Goal: Information Seeking & Learning: Learn about a topic

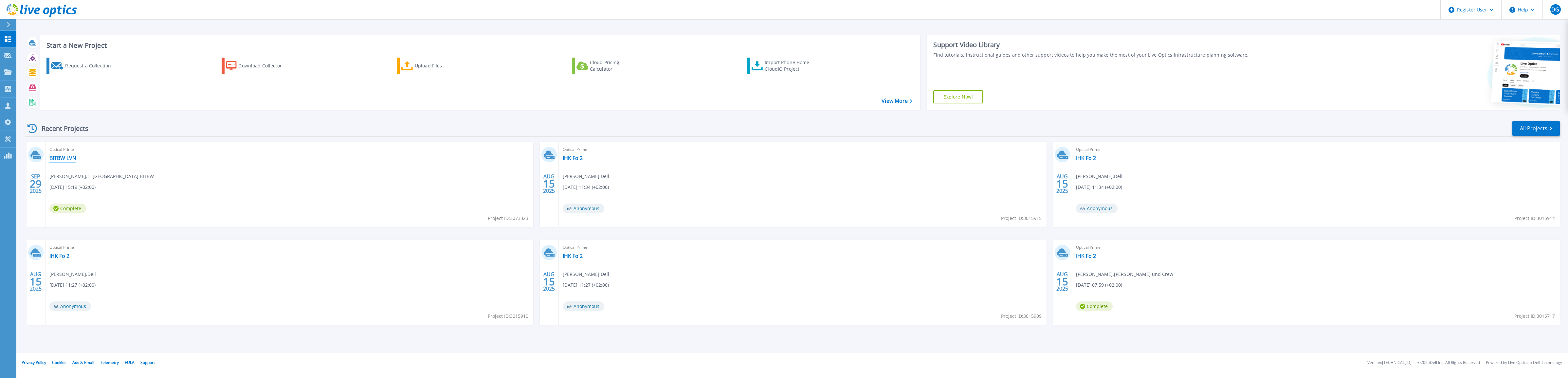
click at [58, 155] on link "BITBW LVN" at bounding box center [63, 158] width 27 height 7
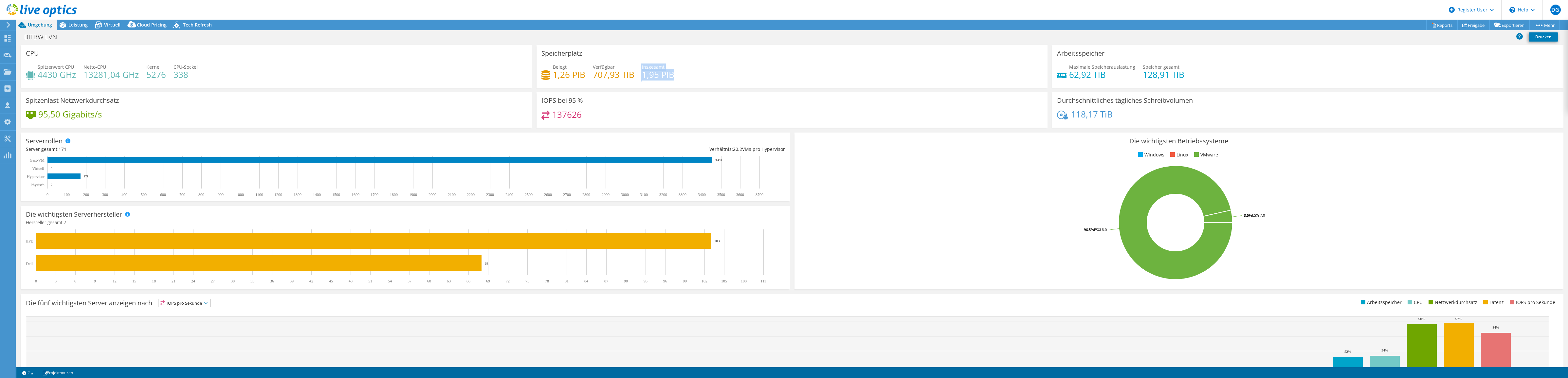
drag, startPoint x: 672, startPoint y: 75, endPoint x: 638, endPoint y: 79, distance: 34.2
click at [638, 79] on div "Belegt 1,26 PiB Verfügbar 707,93 TiB Insgesamt 1,95 PiB" at bounding box center [791, 74] width 501 height 21
click at [562, 111] on h4 "137626" at bounding box center [567, 114] width 29 height 7
click at [81, 24] on span "Leistung" at bounding box center [78, 24] width 19 height 6
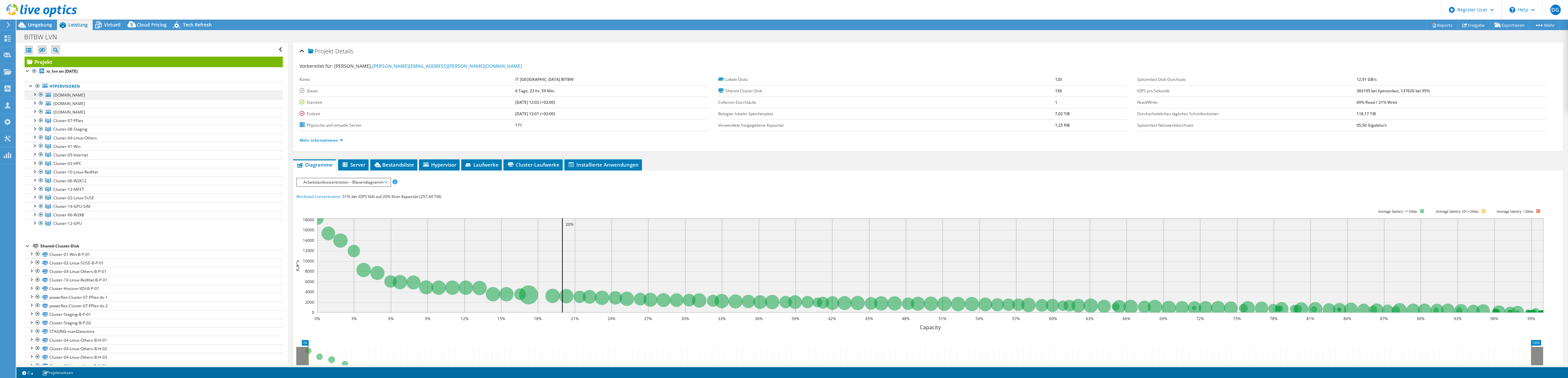
click at [32, 94] on div at bounding box center [34, 94] width 7 height 7
drag, startPoint x: 32, startPoint y: 94, endPoint x: 23, endPoint y: 84, distance: 13.5
click at [34, 94] on div at bounding box center [34, 94] width 7 height 7
click at [36, 112] on div at bounding box center [34, 111] width 7 height 7
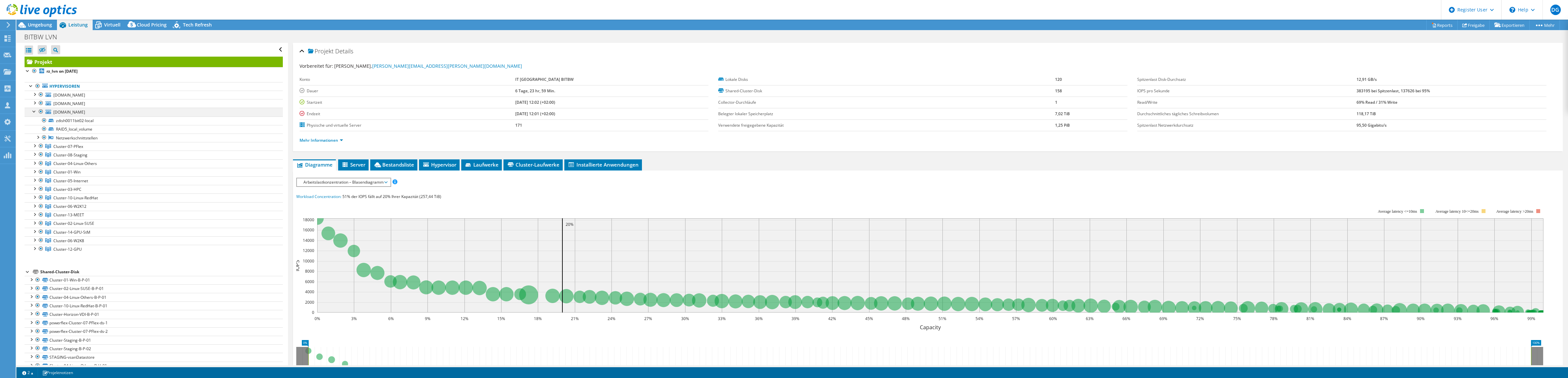
click at [36, 112] on div at bounding box center [34, 111] width 7 height 7
click at [35, 223] on div at bounding box center [34, 222] width 7 height 7
click at [35, 216] on div at bounding box center [34, 214] width 7 height 7
click at [35, 225] on div at bounding box center [34, 222] width 7 height 7
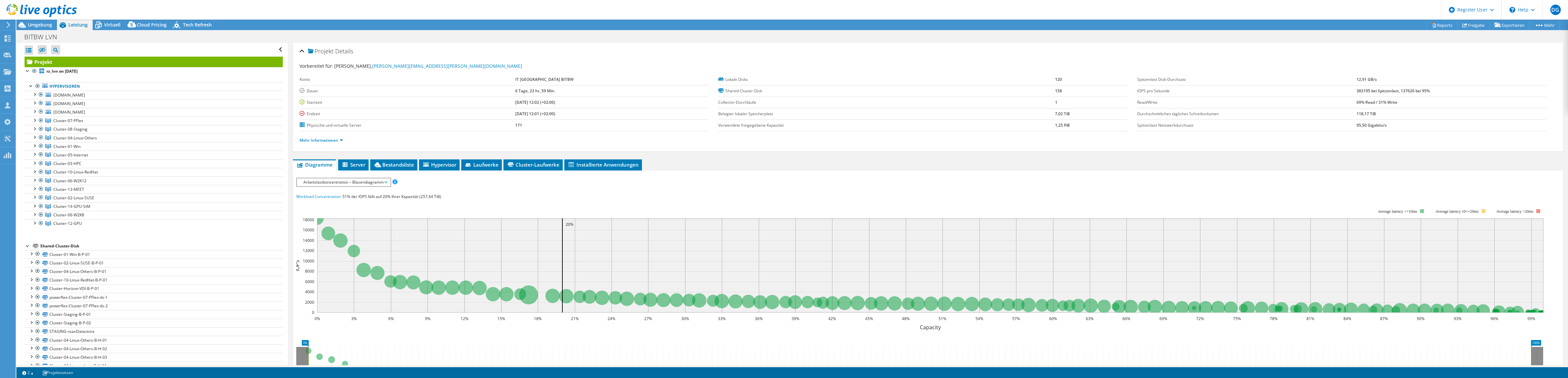
drag, startPoint x: 103, startPoint y: 138, endPoint x: 215, endPoint y: 45, distance: 145.6
click at [215, 45] on div "Alle öffnen Alle schließen Ausgeschlossene Knoten verbergen Projektbaumfilter" at bounding box center [153, 49] width 258 height 14
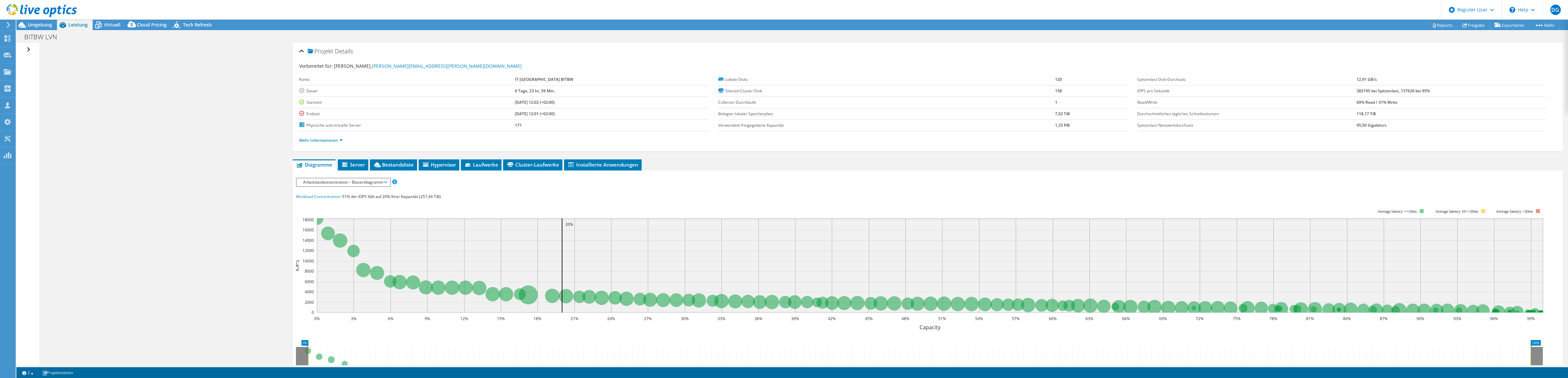
click at [29, 50] on div "Alle öffnen Alle schließen Ausgeschlossene Knoten verbergen Projektbaumfilter" at bounding box center [29, 49] width 10 height 14
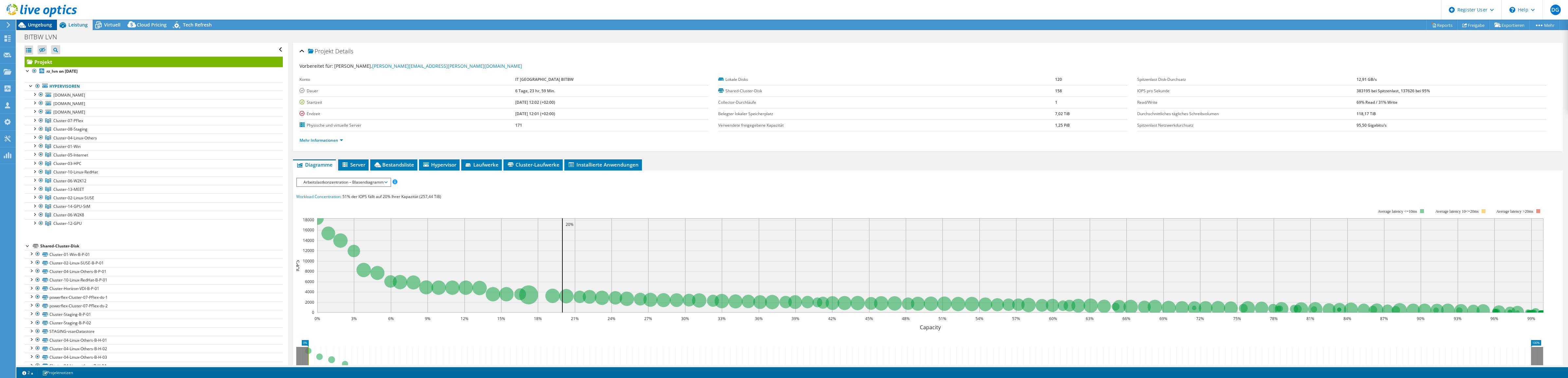
click at [40, 26] on span "Umgebung" at bounding box center [40, 24] width 24 height 6
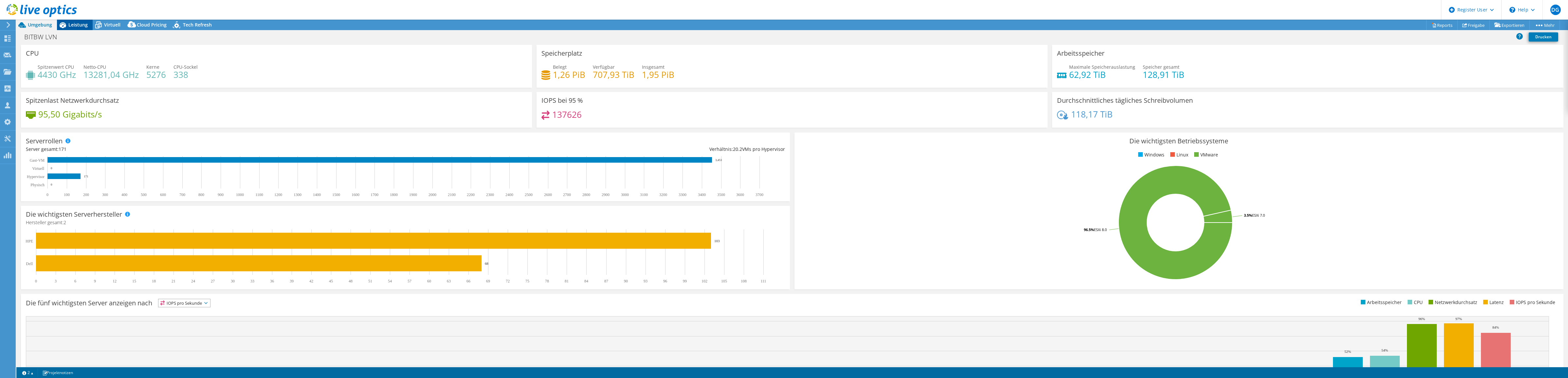
click at [89, 21] on div "Leistung" at bounding box center [75, 24] width 36 height 10
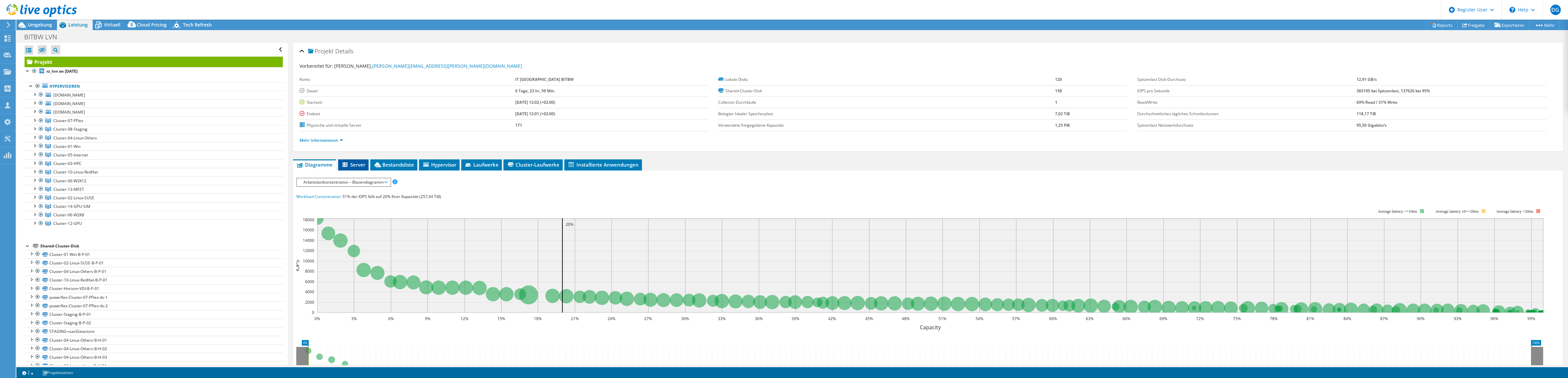
click at [356, 164] on span "Server" at bounding box center [353, 164] width 24 height 7
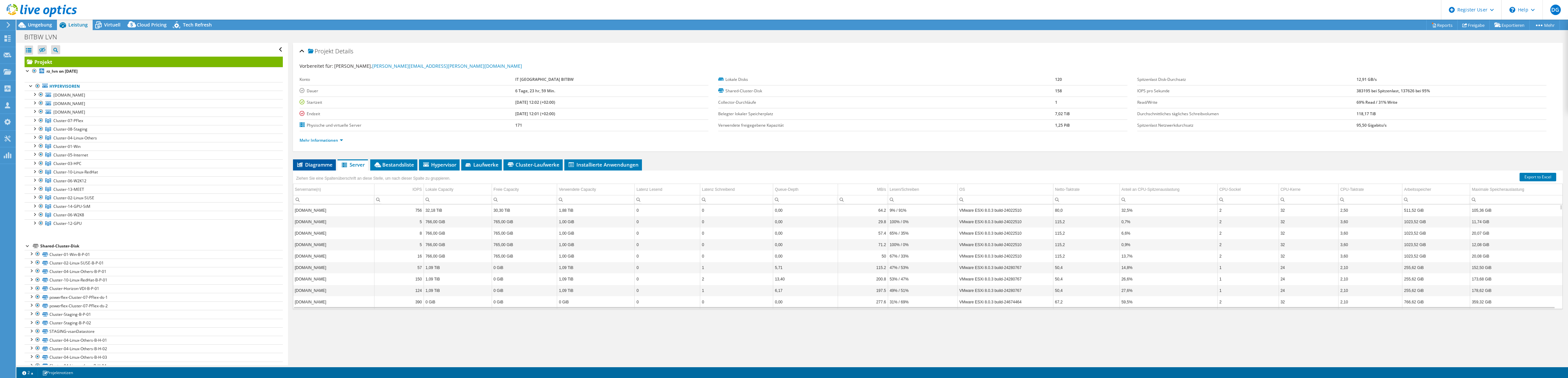
click at [330, 162] on span "Diagramme" at bounding box center [315, 164] width 37 height 7
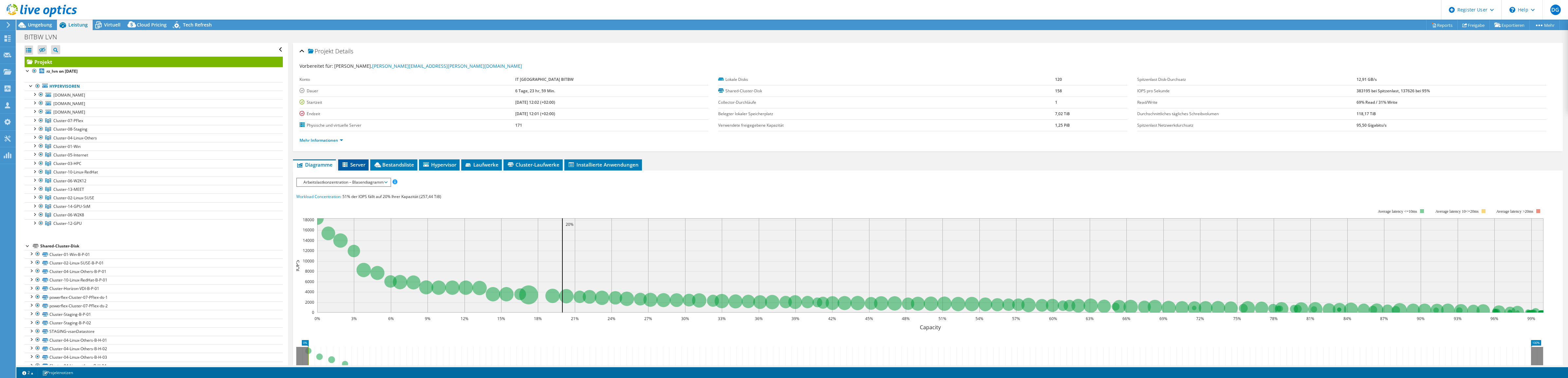
click at [349, 163] on span "Server" at bounding box center [353, 164] width 24 height 7
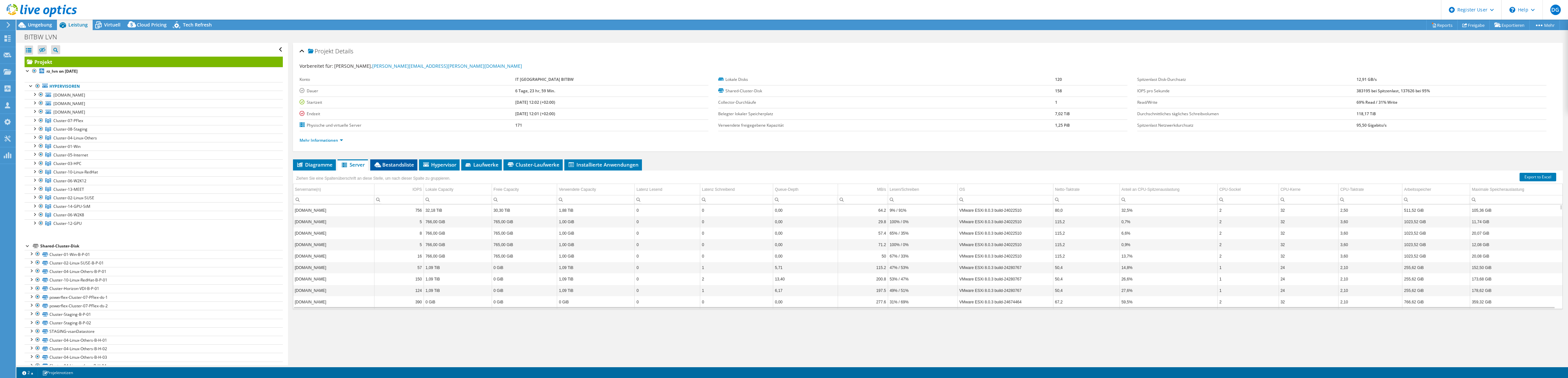
click at [386, 161] on li "Bestandsliste" at bounding box center [393, 165] width 47 height 11
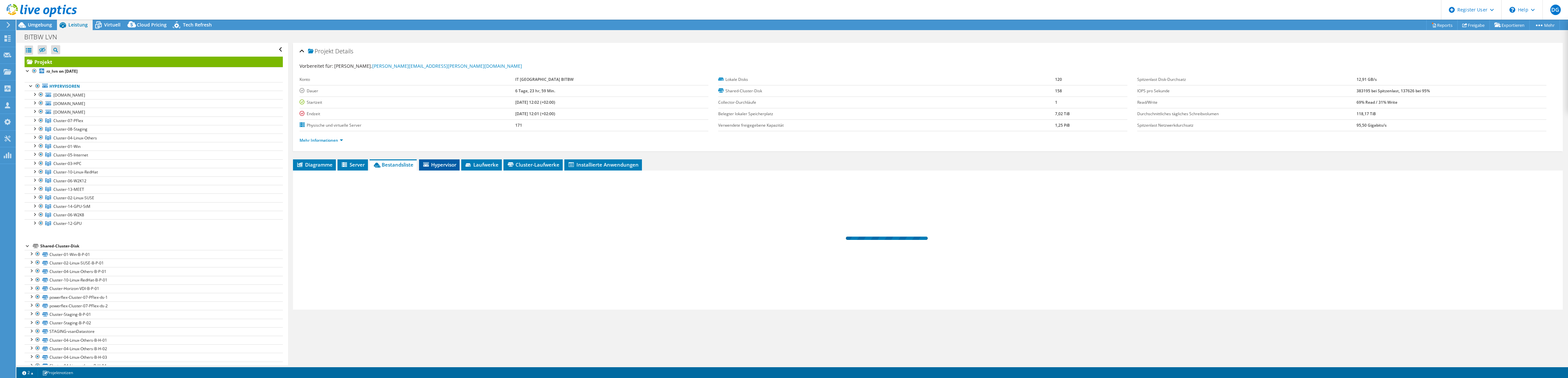
click at [439, 163] on span "Hypervisor" at bounding box center [439, 164] width 34 height 7
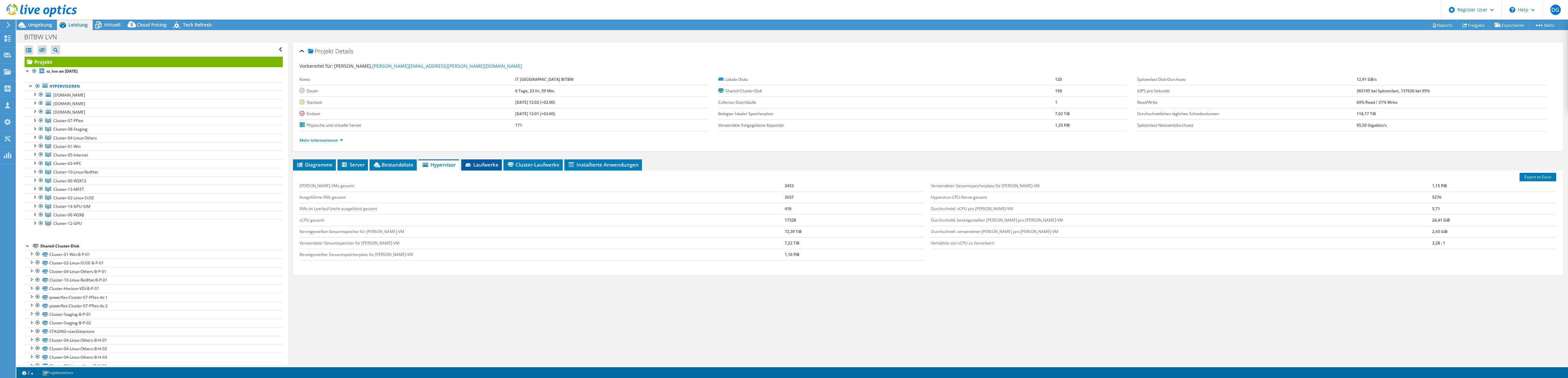
click at [476, 166] on span "Laufwerke" at bounding box center [481, 164] width 34 height 7
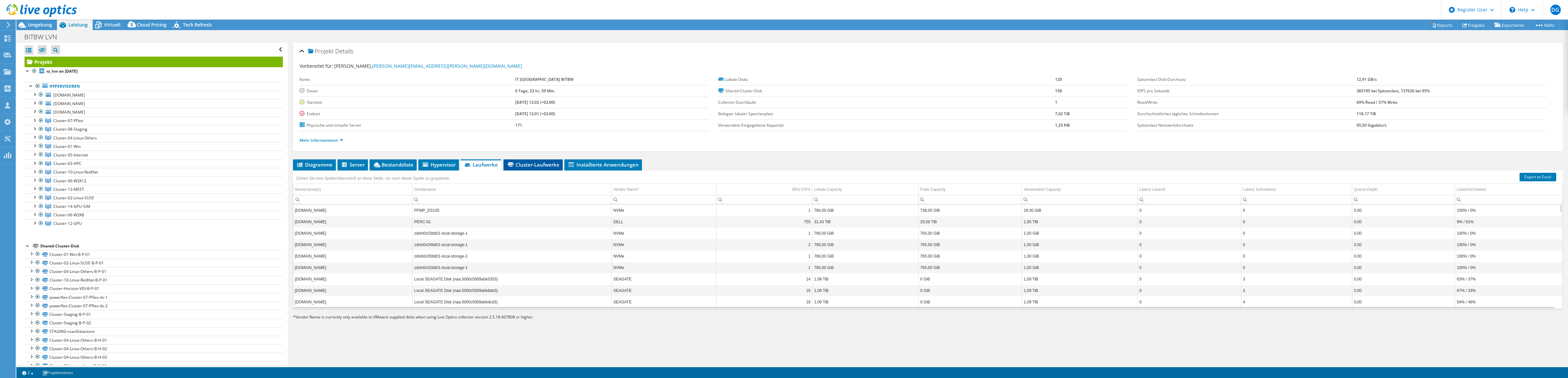
click at [521, 165] on span "Cluster-Laufwerke" at bounding box center [533, 164] width 53 height 7
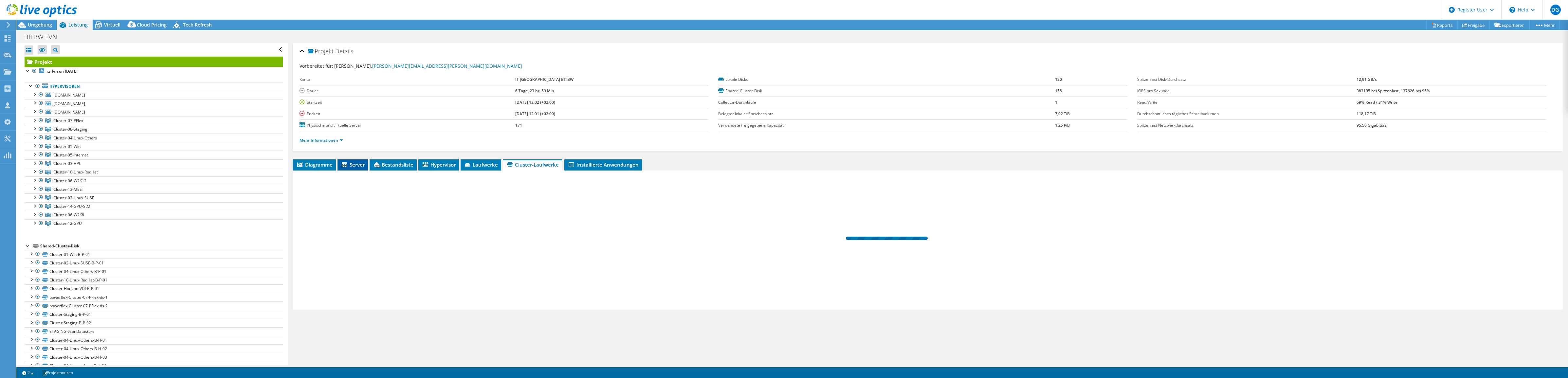
click at [348, 167] on icon at bounding box center [345, 165] width 7 height 5
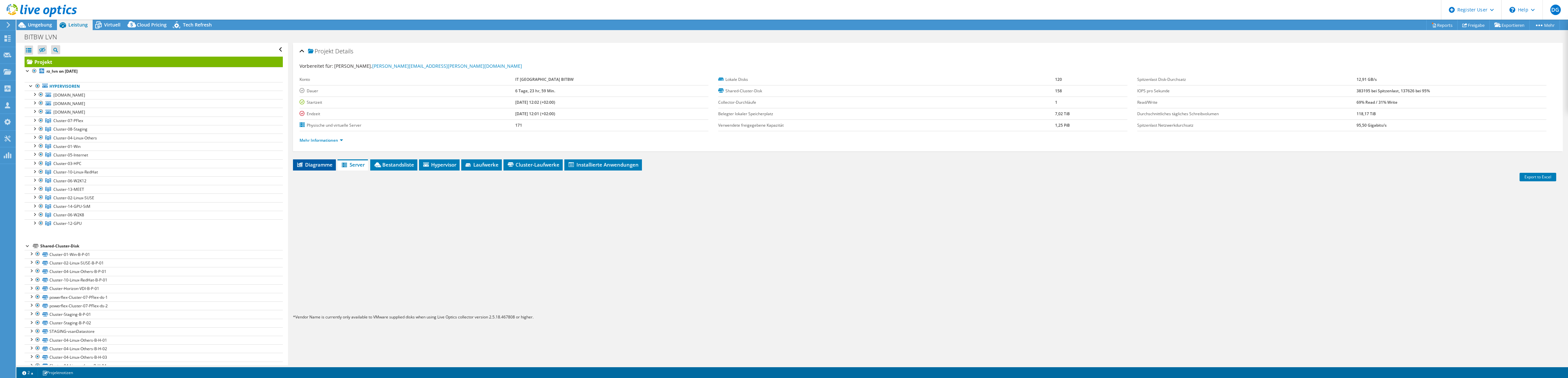
click at [324, 165] on span "Diagramme" at bounding box center [315, 164] width 37 height 7
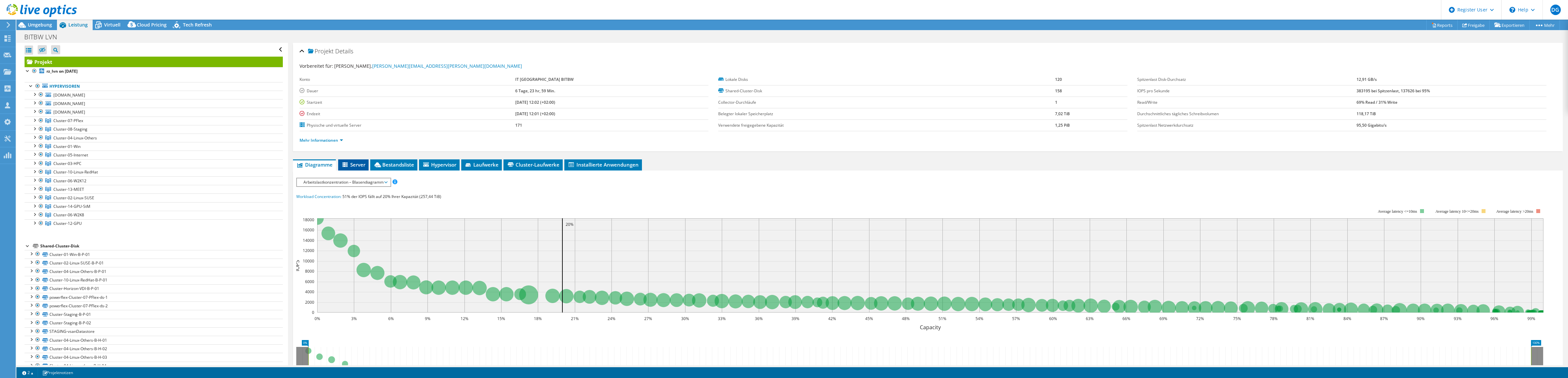
click at [354, 163] on span "Server" at bounding box center [353, 164] width 24 height 7
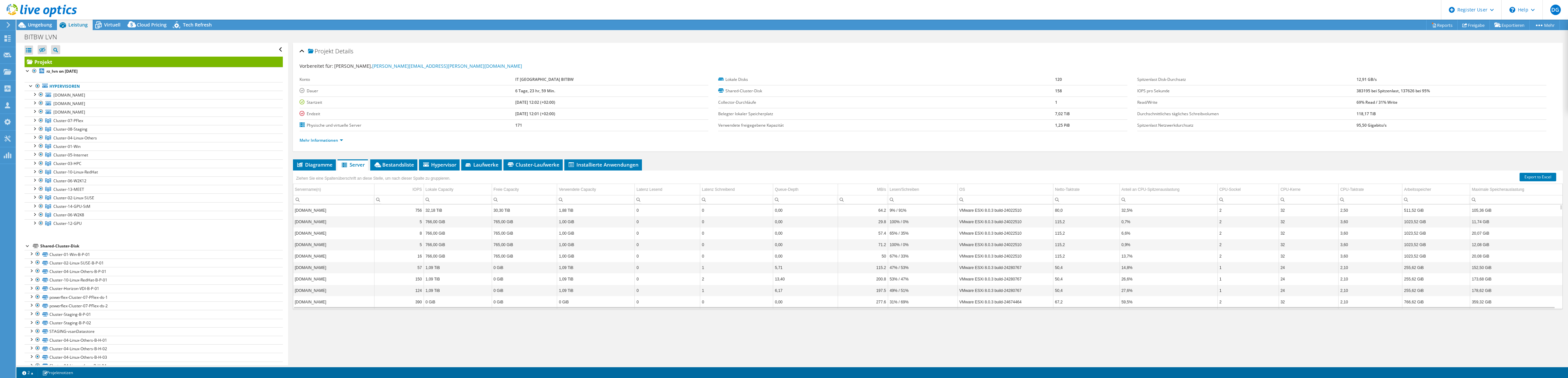
click at [1029, 231] on td "VMware ESXi 8.0.3 build-24022510" at bounding box center [1005, 233] width 96 height 12
click at [404, 163] on span "Bestandsliste" at bounding box center [394, 164] width 41 height 7
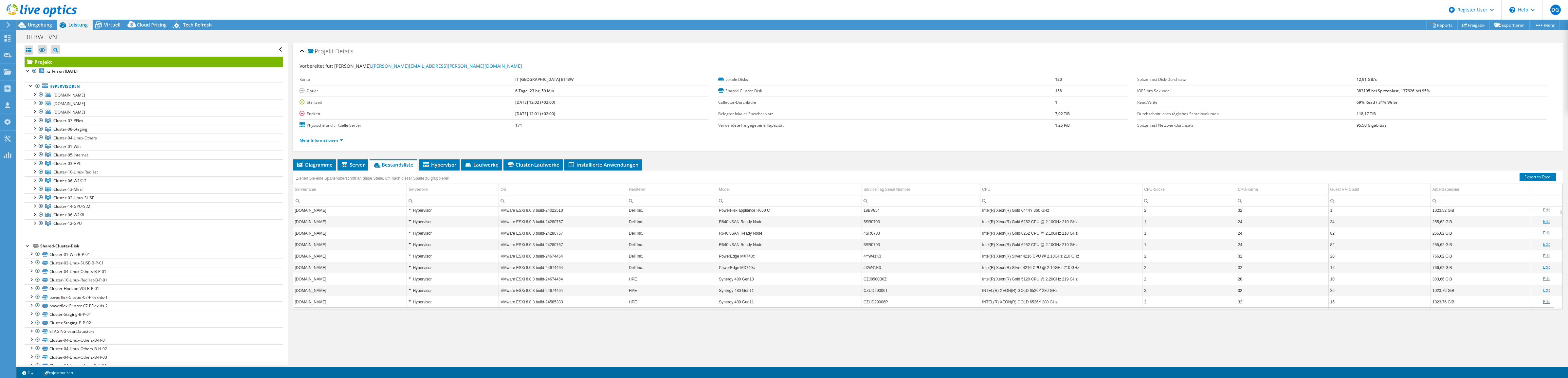
scroll to position [0, 0]
click at [768, 229] on td "PowerFlex appliance R660 C" at bounding box center [789, 224] width 145 height 12
click at [754, 258] on td "PowerEdge MX740c" at bounding box center [789, 256] width 145 height 12
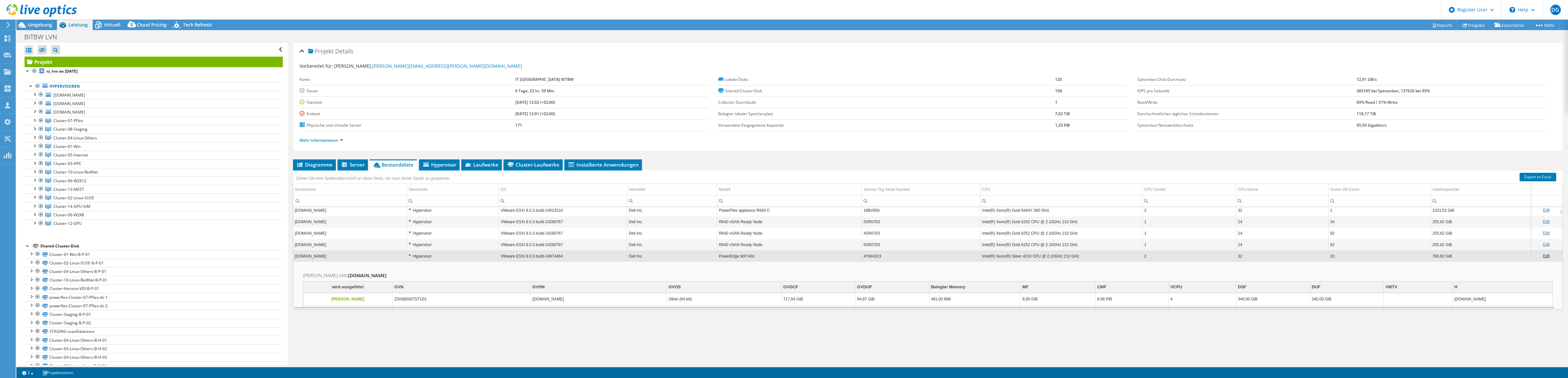
click at [408, 256] on div "Hypervisor" at bounding box center [452, 256] width 88 height 8
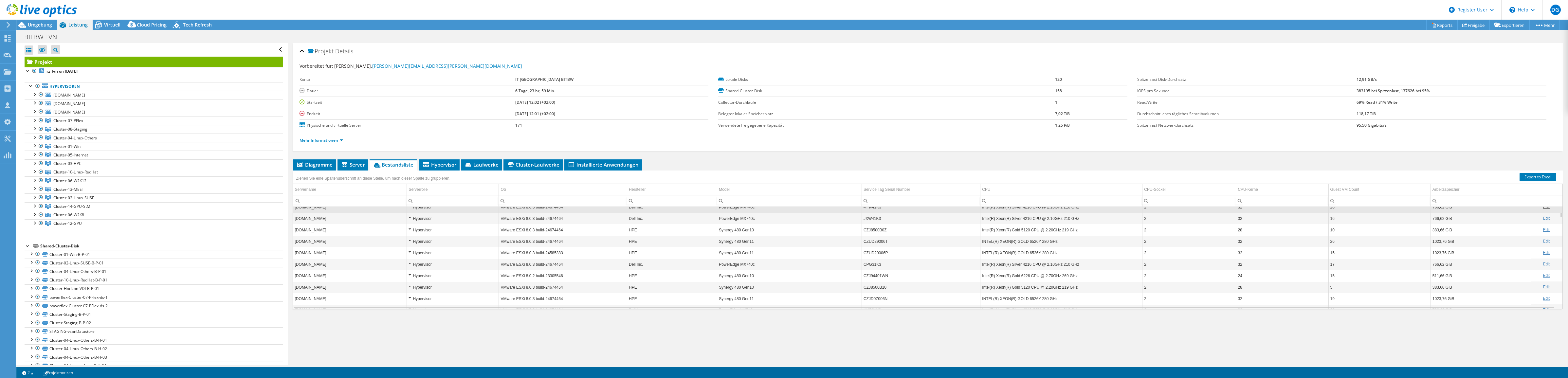
scroll to position [146, 0]
click at [327, 285] on td "[DOMAIN_NAME]" at bounding box center [350, 284] width 114 height 12
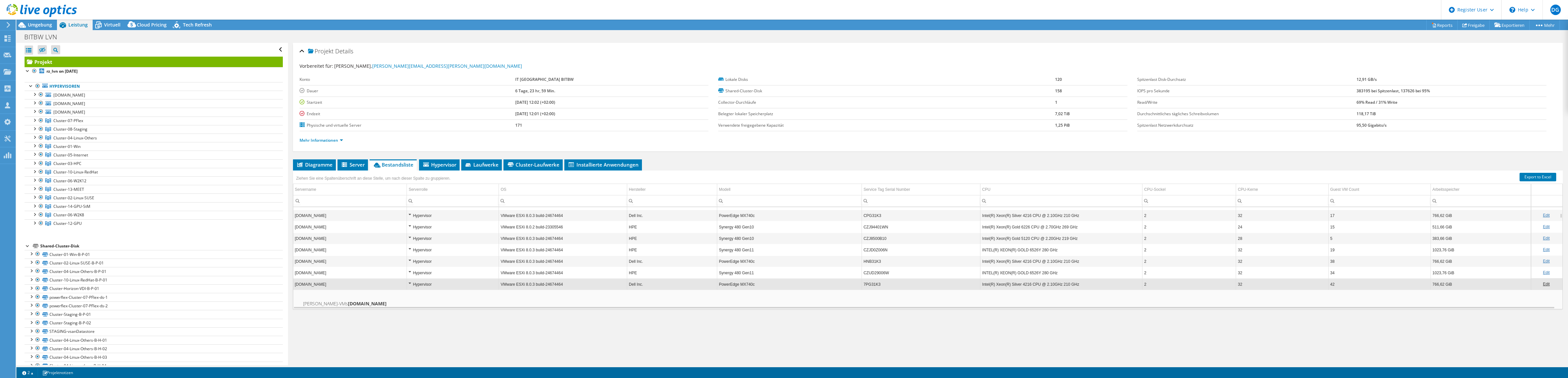
click at [341, 285] on td "[DOMAIN_NAME]" at bounding box center [350, 284] width 114 height 12
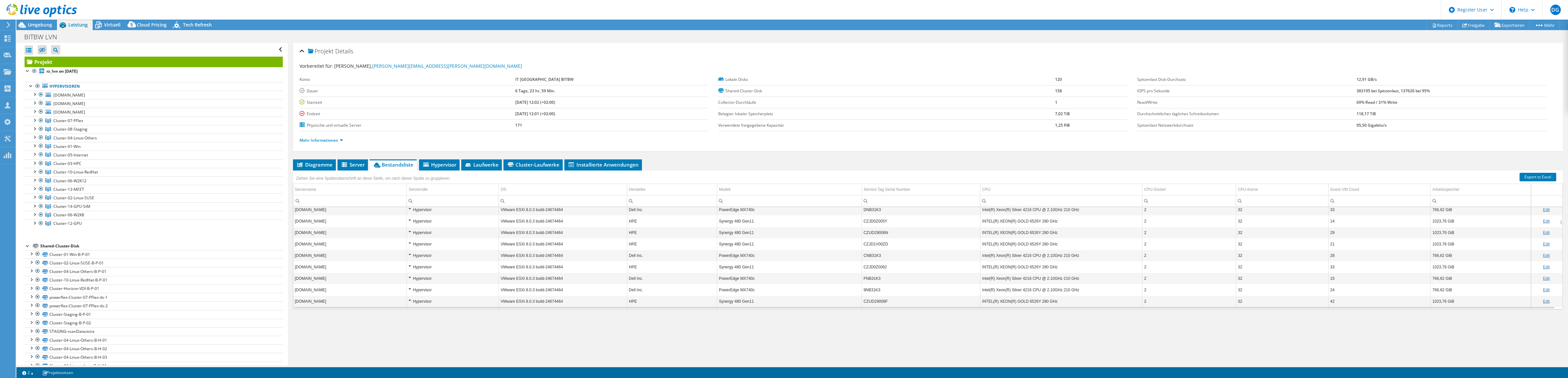
scroll to position [292, 0]
drag, startPoint x: 345, startPoint y: 289, endPoint x: 301, endPoint y: 285, distance: 44.2
click at [301, 285] on td "[DOMAIN_NAME]" at bounding box center [350, 287] width 114 height 12
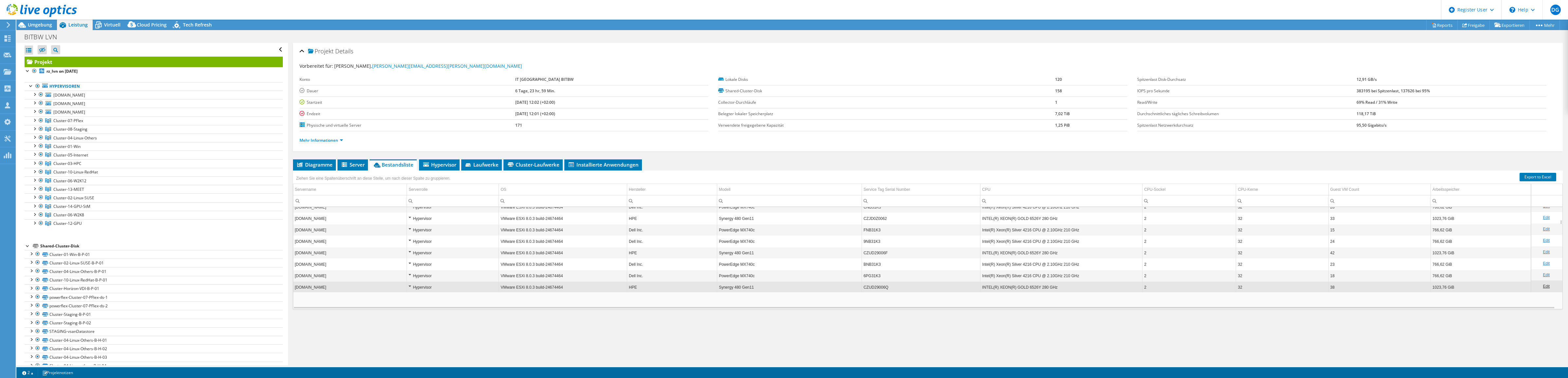
scroll to position [293, 0]
click at [324, 158] on div "Projekt Details Vorbereitet für: Tobias Rieck, tobias.rieck@bitbw.bwl.de Konto …" at bounding box center [928, 204] width 1280 height 323
click at [317, 166] on span "Diagramme" at bounding box center [315, 164] width 37 height 7
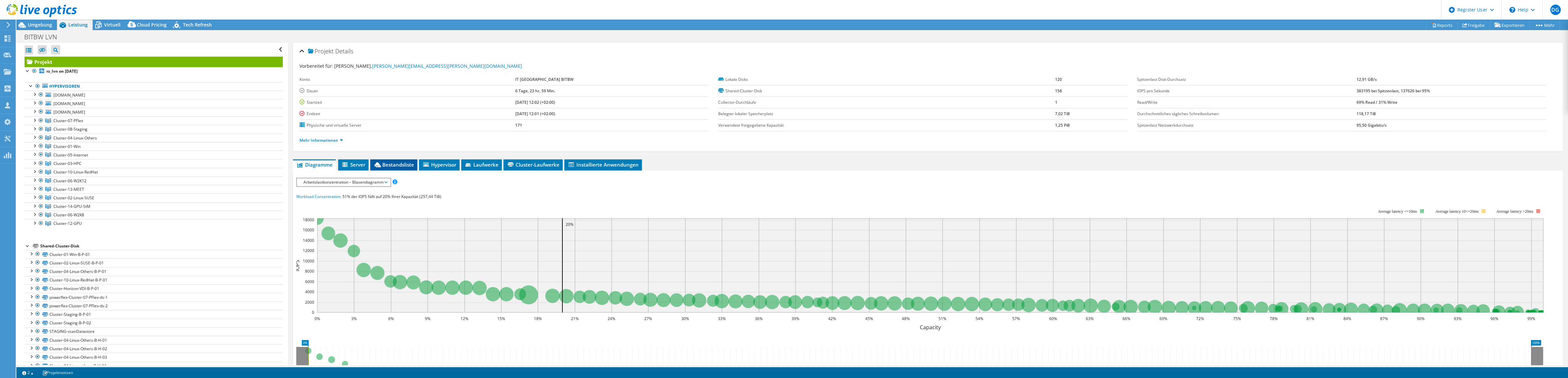
drag, startPoint x: 396, startPoint y: 155, endPoint x: 393, endPoint y: 163, distance: 8.5
click at [396, 156] on div "Projekt Details Vorbereitet für: Tobias Rieck, tobias.rieck@bitbw.bwl.de Konto …" at bounding box center [928, 254] width 1280 height 422
click at [393, 166] on span "Bestandsliste" at bounding box center [394, 164] width 41 height 7
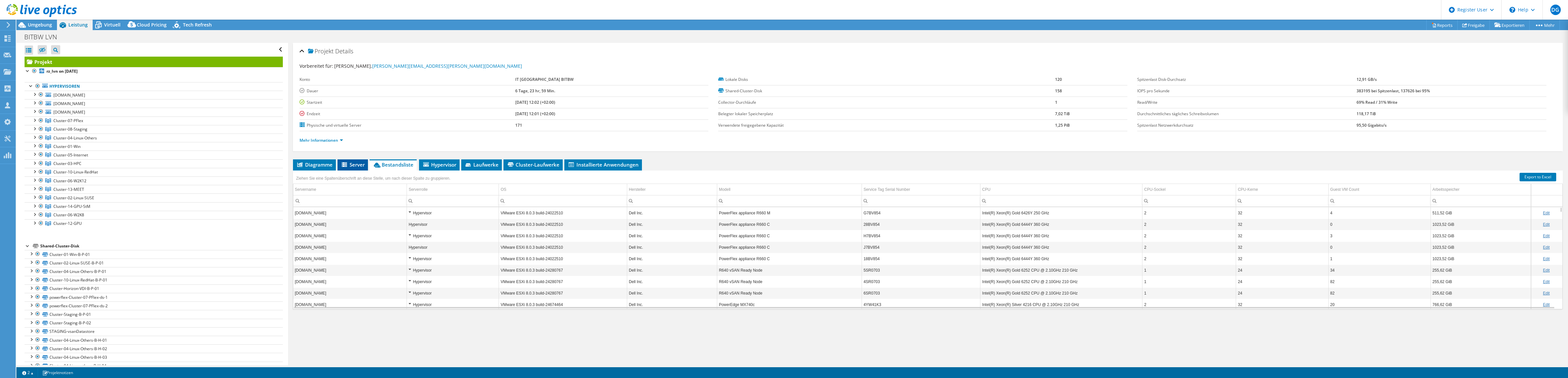
click at [354, 168] on span "Server" at bounding box center [352, 164] width 24 height 7
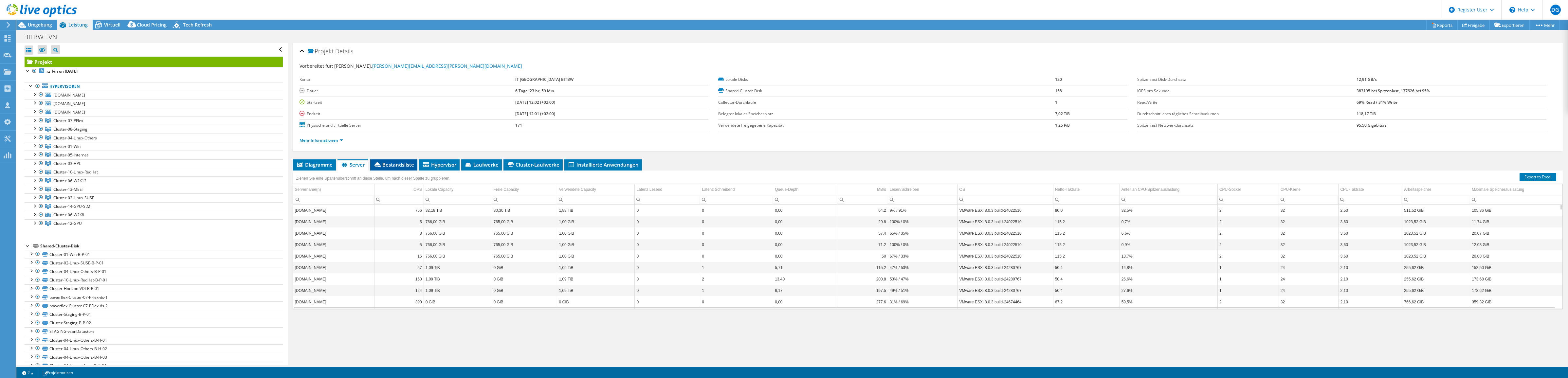
click at [387, 166] on span "Bestandsliste" at bounding box center [394, 164] width 41 height 7
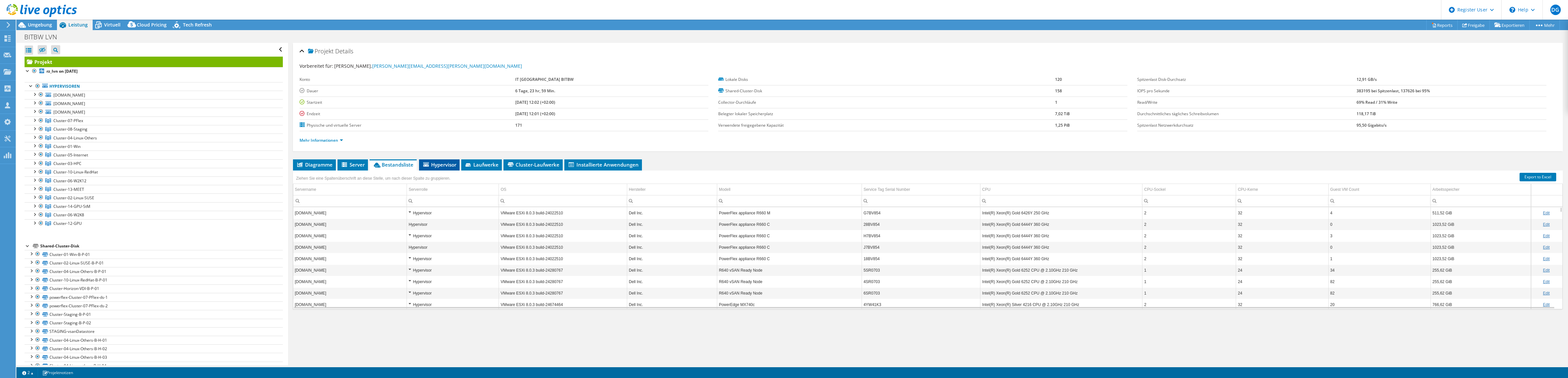
click at [419, 168] on li "Hypervisor" at bounding box center [439, 165] width 41 height 11
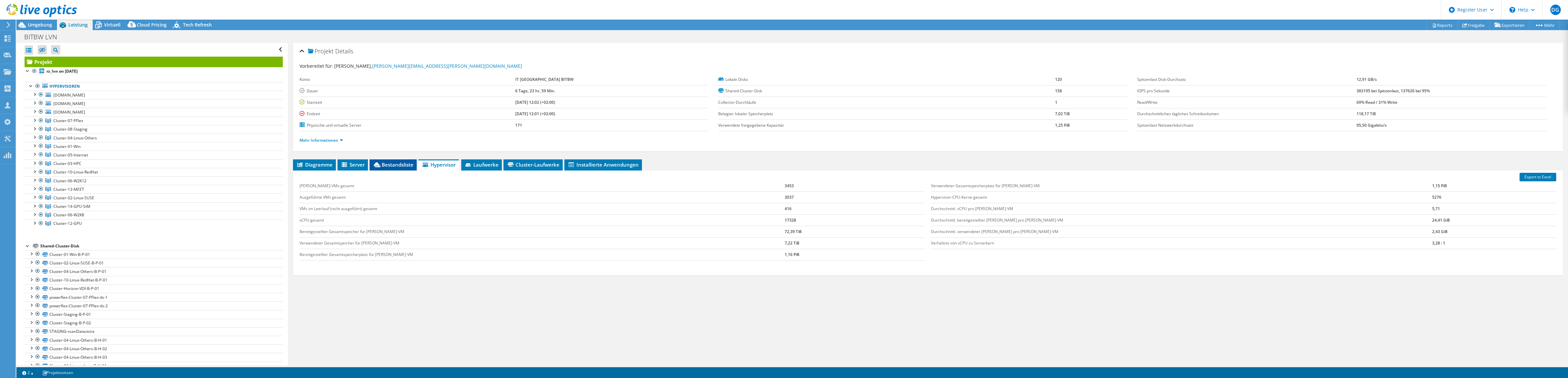
click at [395, 168] on span "Bestandsliste" at bounding box center [393, 164] width 41 height 7
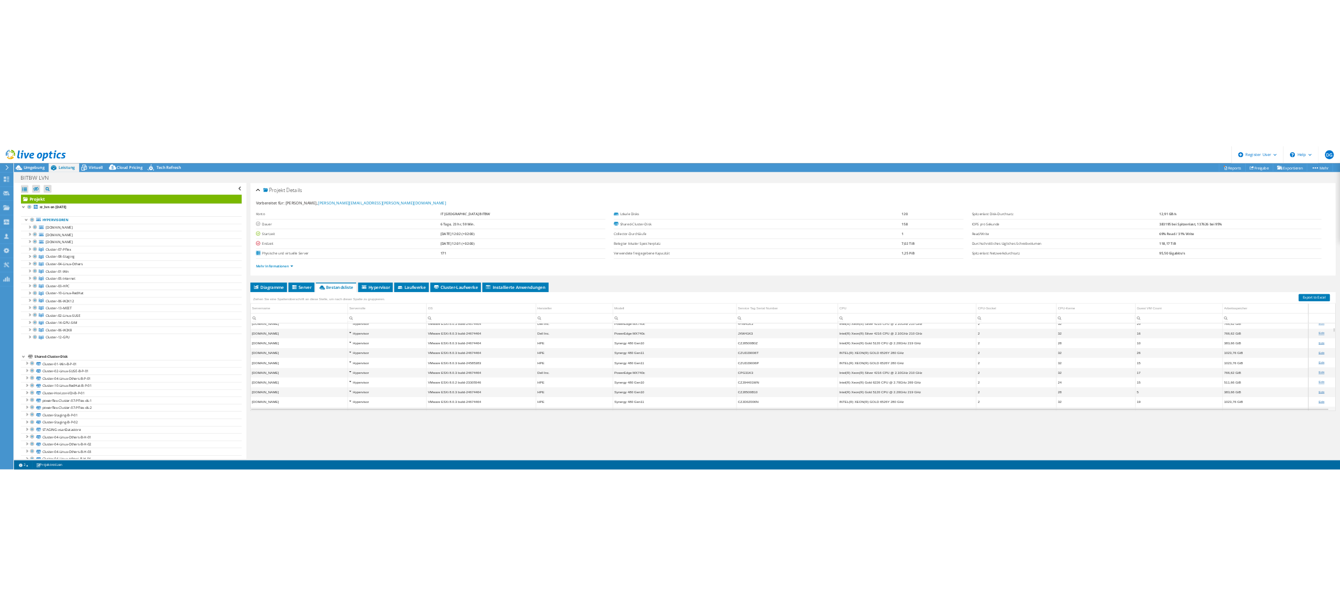
scroll to position [0, 0]
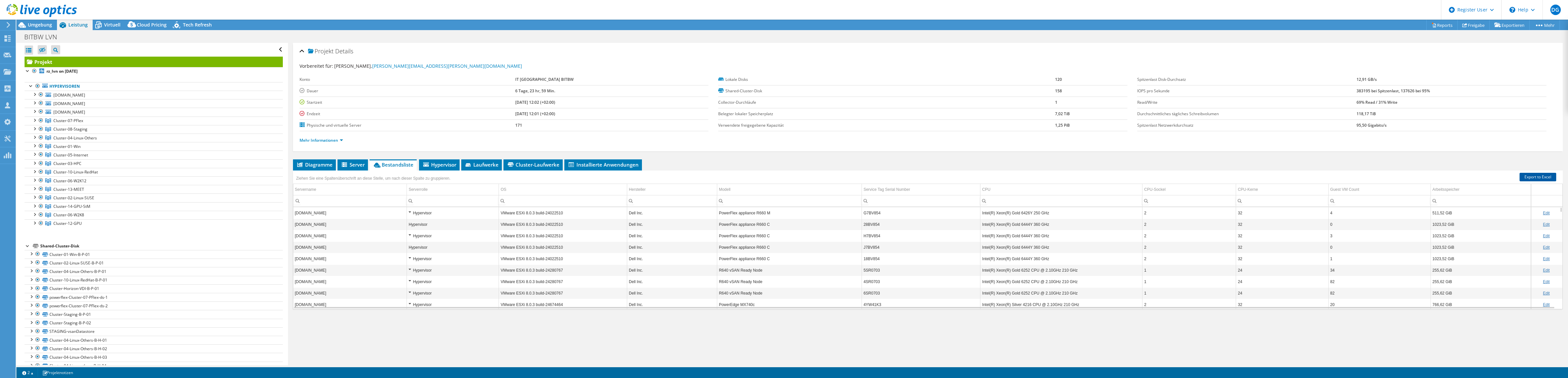
click at [1523, 173] on link "Export to Excel" at bounding box center [1538, 177] width 37 height 9
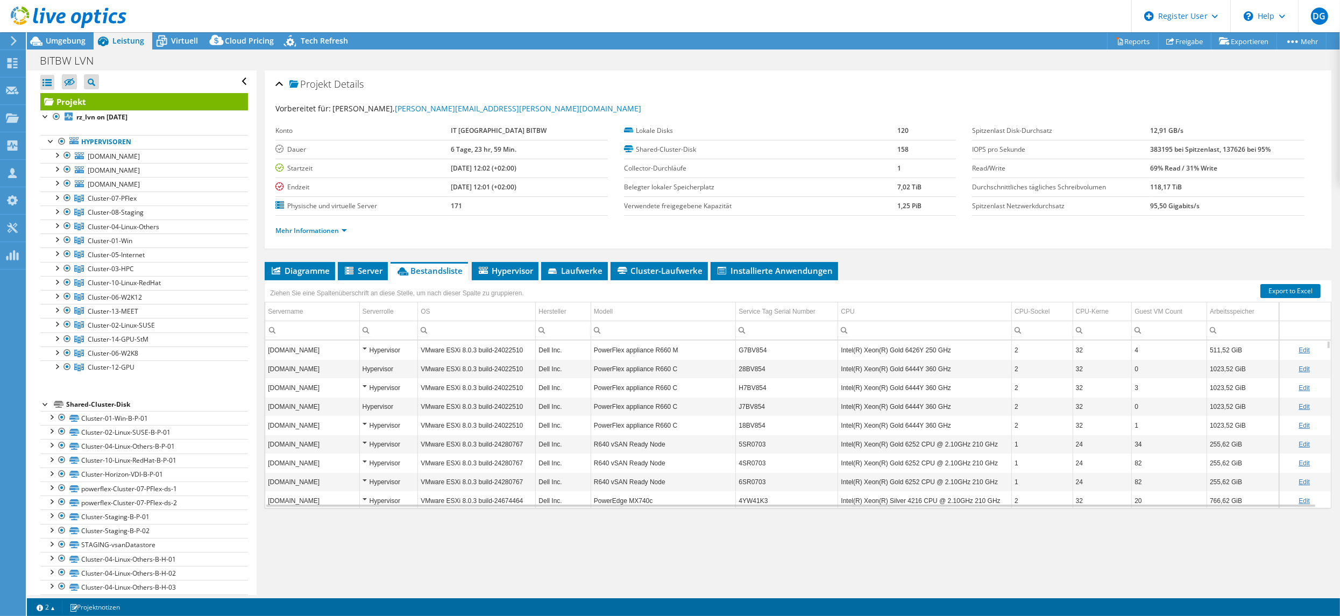
scroll to position [80, 0]
click at [611, 316] on div "Modell" at bounding box center [603, 311] width 19 height 13
click at [727, 304] on td "Modell" at bounding box center [662, 311] width 145 height 19
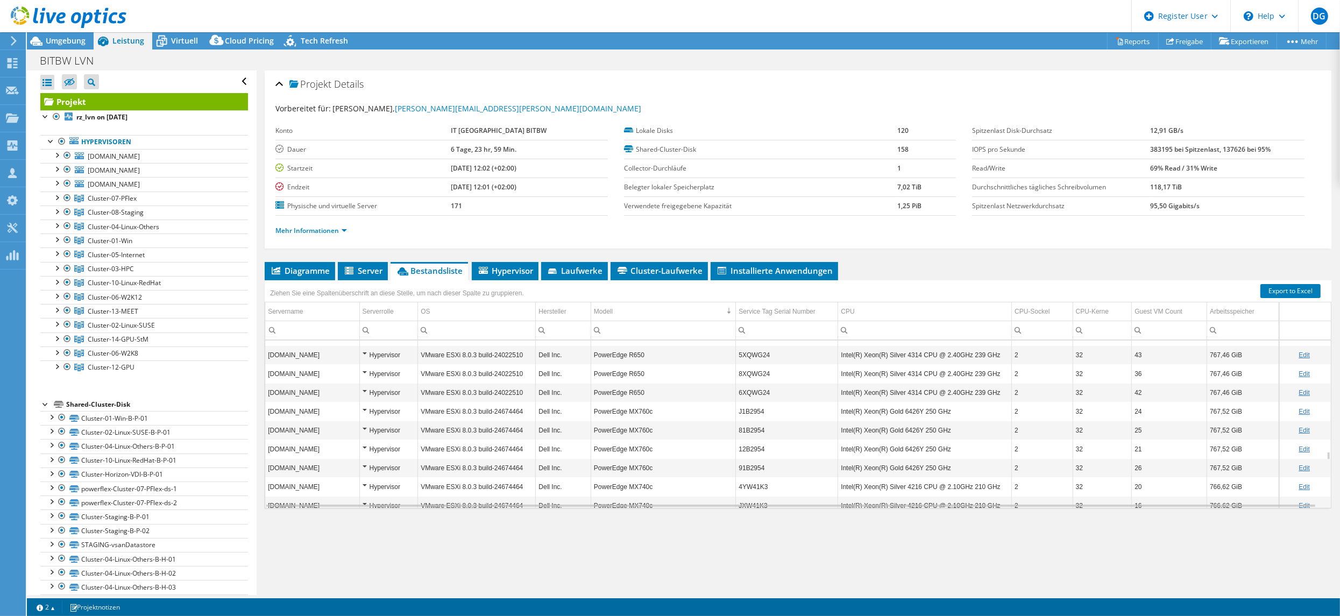
click at [323, 421] on td "[DOMAIN_NAME]" at bounding box center [312, 411] width 94 height 19
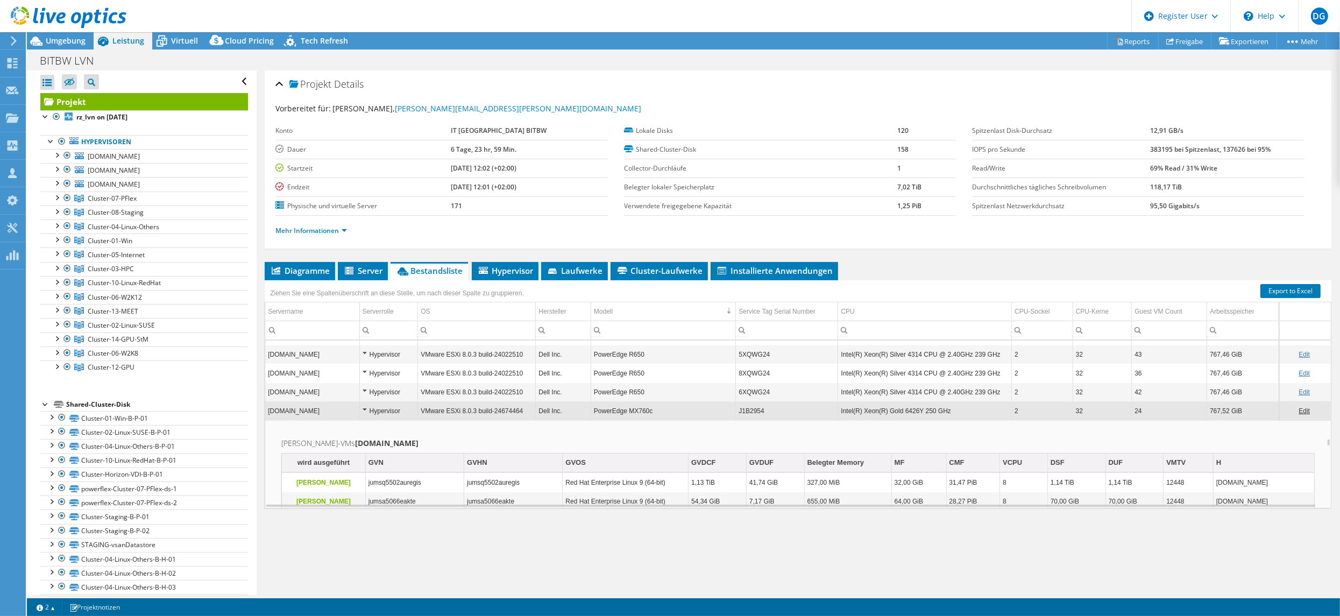
scroll to position [2160, 0]
click at [323, 420] on td "[DOMAIN_NAME]" at bounding box center [312, 410] width 94 height 19
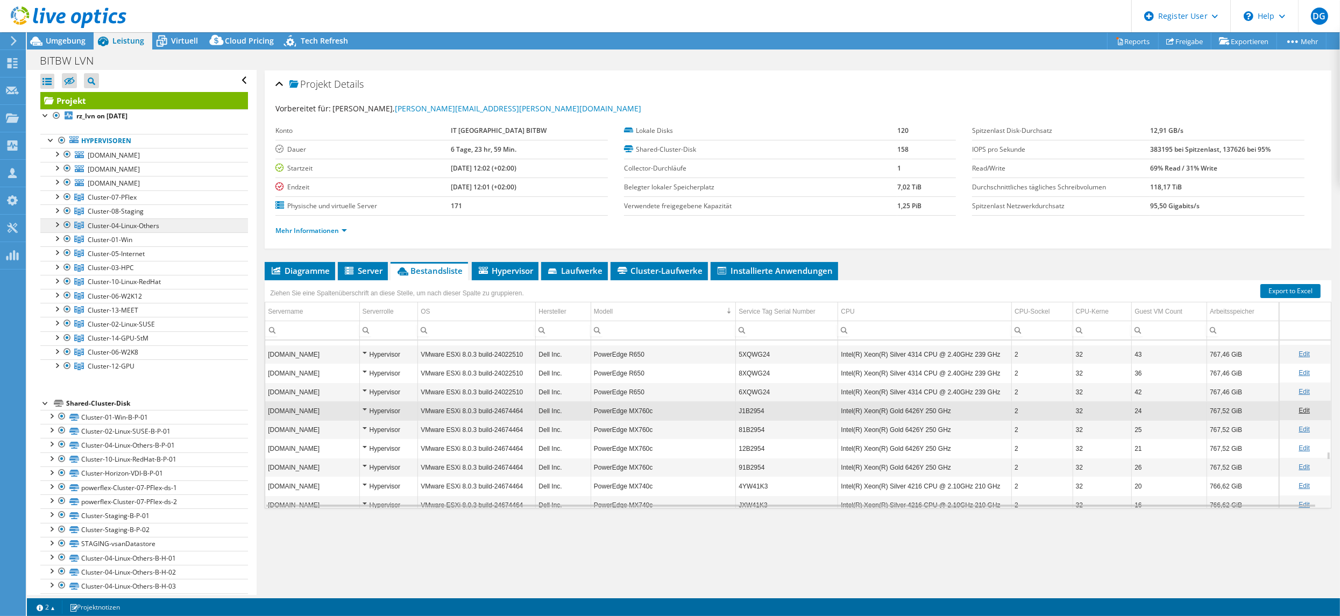
scroll to position [0, 0]
click at [422, 19] on header "DG Dell-Benutzer Daniel Giersemehl Daniel.Giersemehl@DELL.com Dell My Profile L…" at bounding box center [670, 16] width 1340 height 32
click at [52, 157] on div at bounding box center [56, 154] width 11 height 11
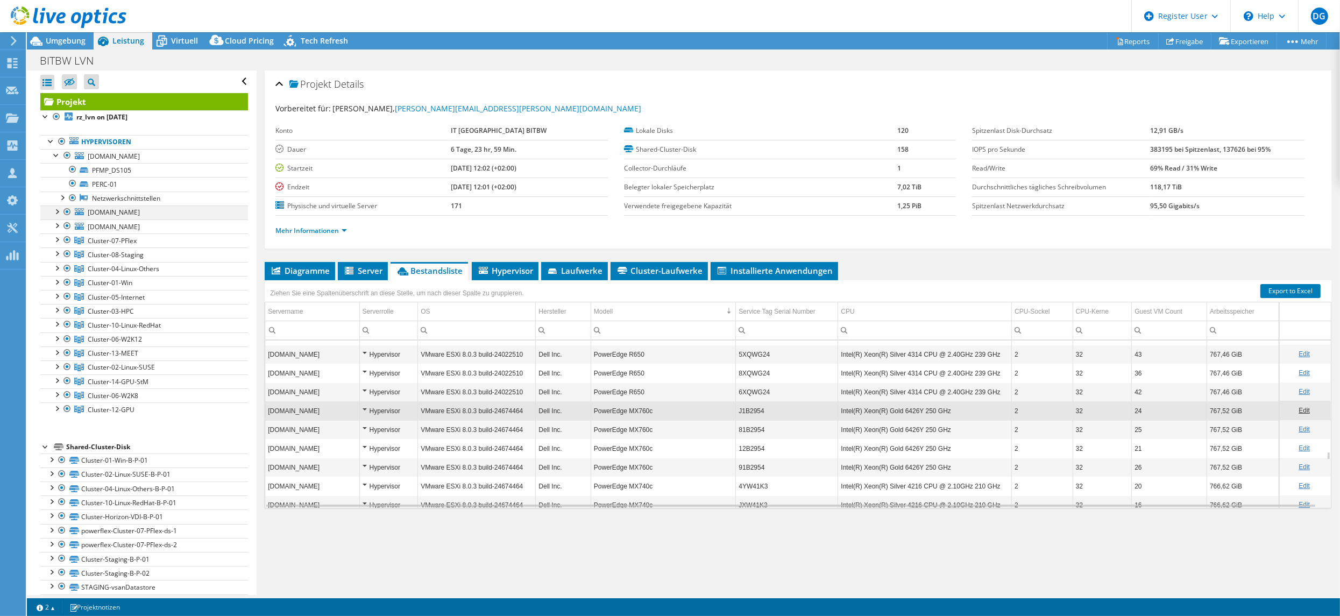
click at [59, 214] on div at bounding box center [56, 210] width 11 height 11
click at [61, 201] on div at bounding box center [61, 196] width 11 height 11
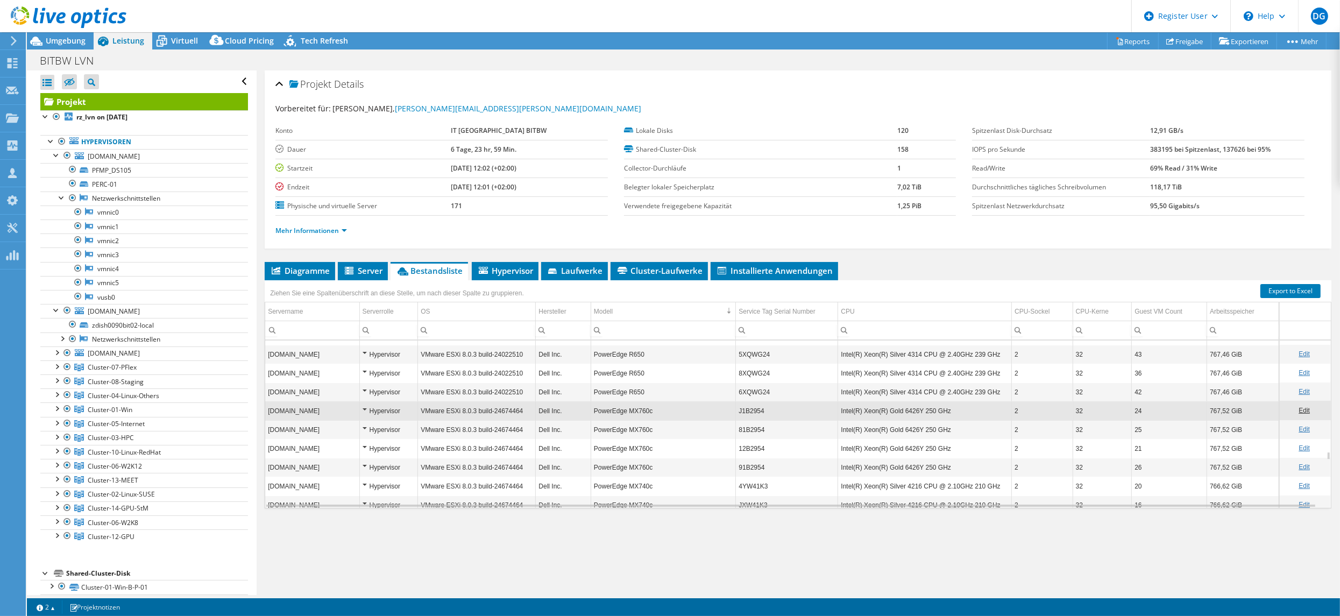
scroll to position [2240, 0]
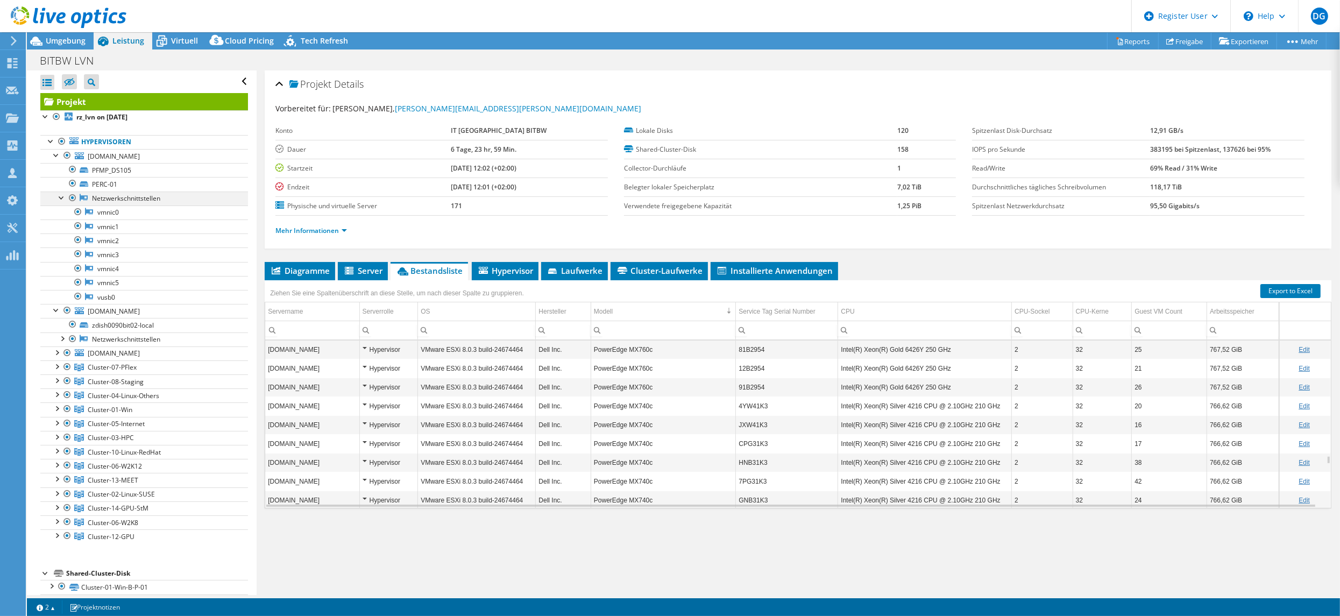
click at [60, 197] on div at bounding box center [61, 196] width 11 height 11
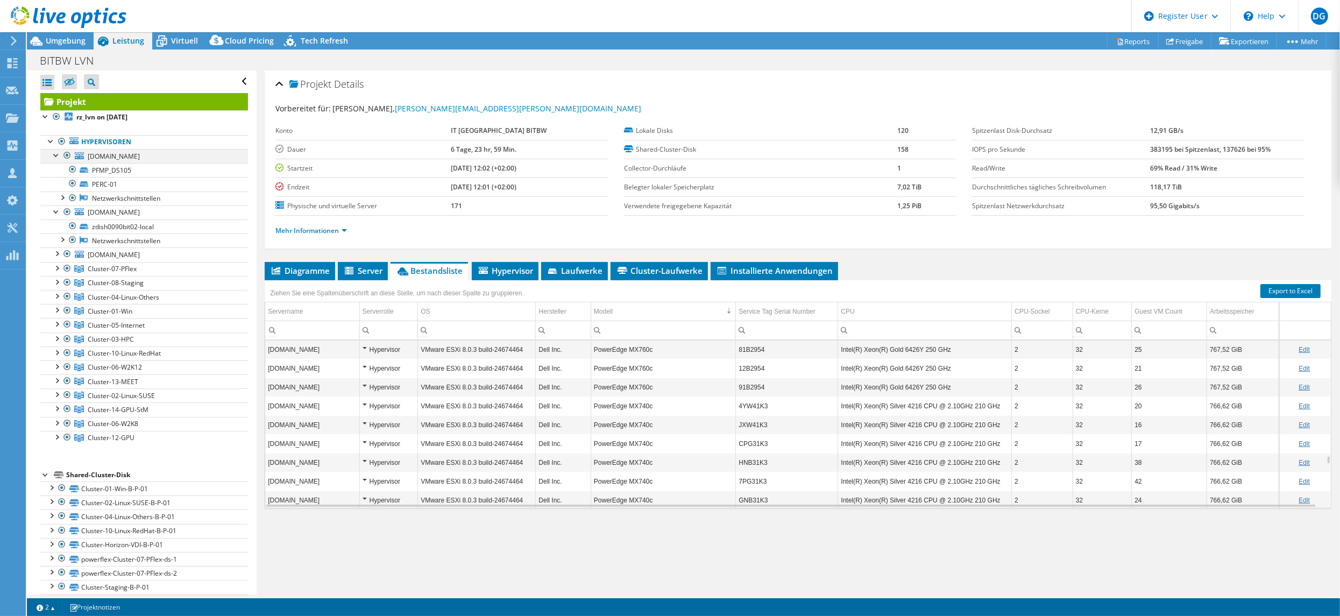
click at [54, 158] on div at bounding box center [56, 154] width 11 height 11
click at [54, 159] on div at bounding box center [56, 154] width 11 height 11
click at [66, 283] on div at bounding box center [67, 282] width 11 height 13
click at [66, 300] on div at bounding box center [67, 296] width 11 height 13
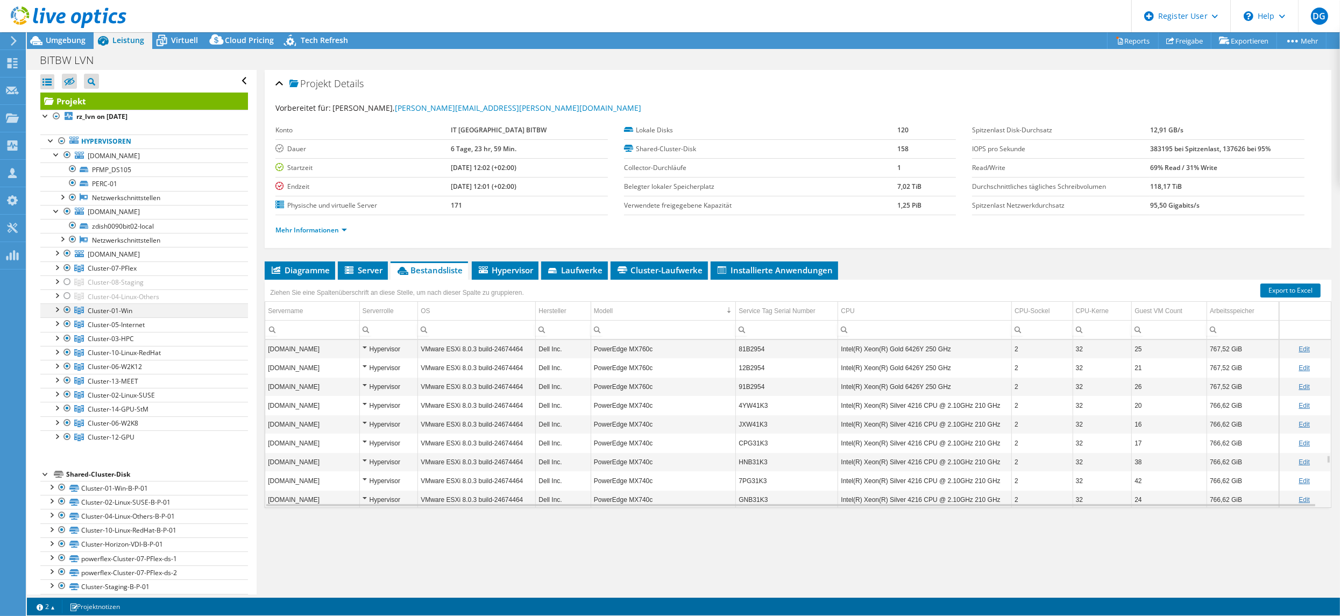
click at [66, 312] on div at bounding box center [67, 309] width 11 height 13
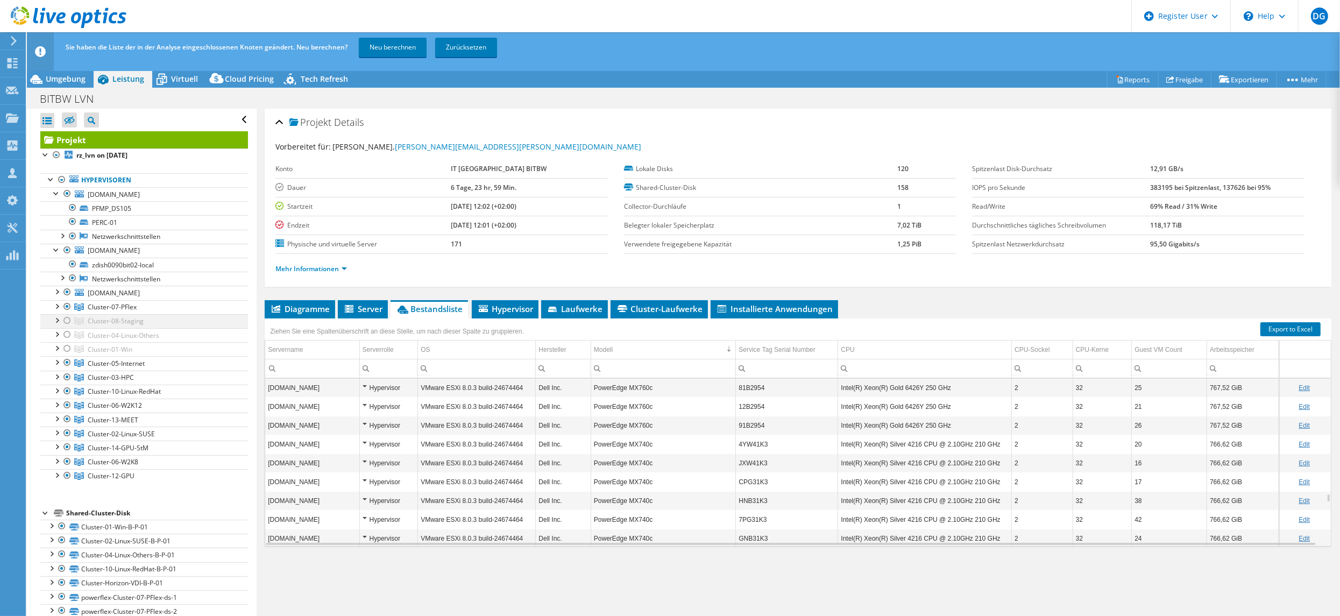
click at [66, 356] on div at bounding box center [67, 362] width 11 height 13
click at [66, 324] on div at bounding box center [67, 320] width 11 height 13
click at [68, 332] on div at bounding box center [67, 334] width 11 height 13
click at [56, 178] on div at bounding box center [61, 179] width 11 height 13
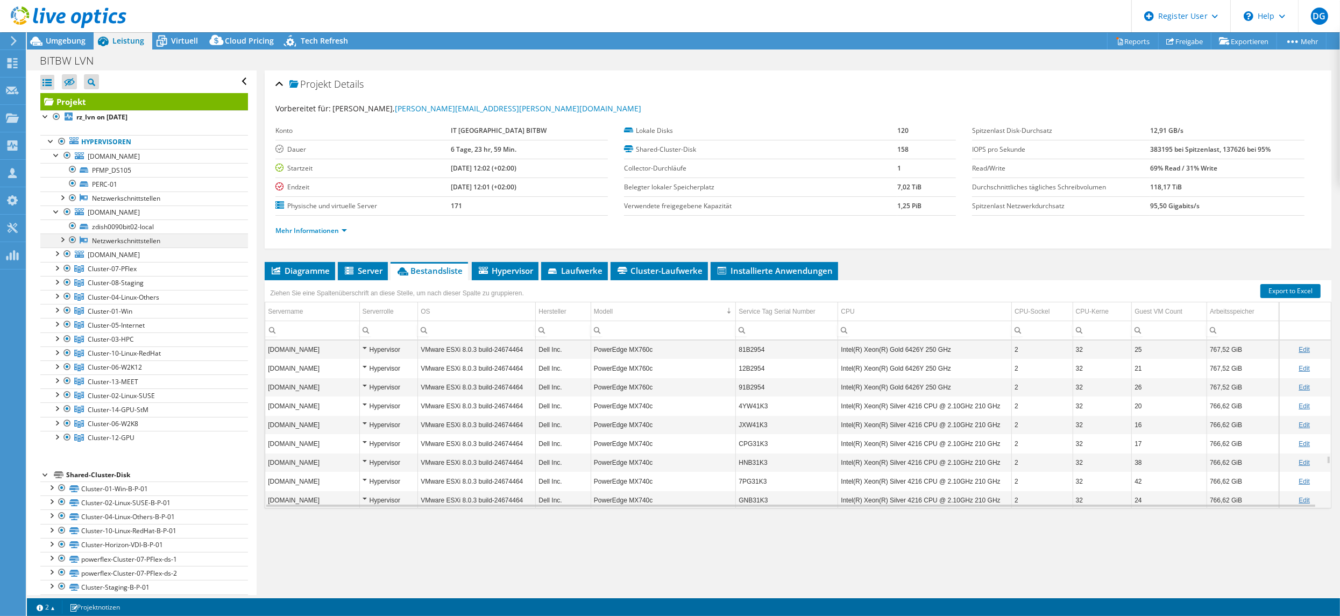
drag, startPoint x: 60, startPoint y: 138, endPoint x: 68, endPoint y: 245, distance: 107.3
click at [60, 138] on div at bounding box center [61, 141] width 11 height 13
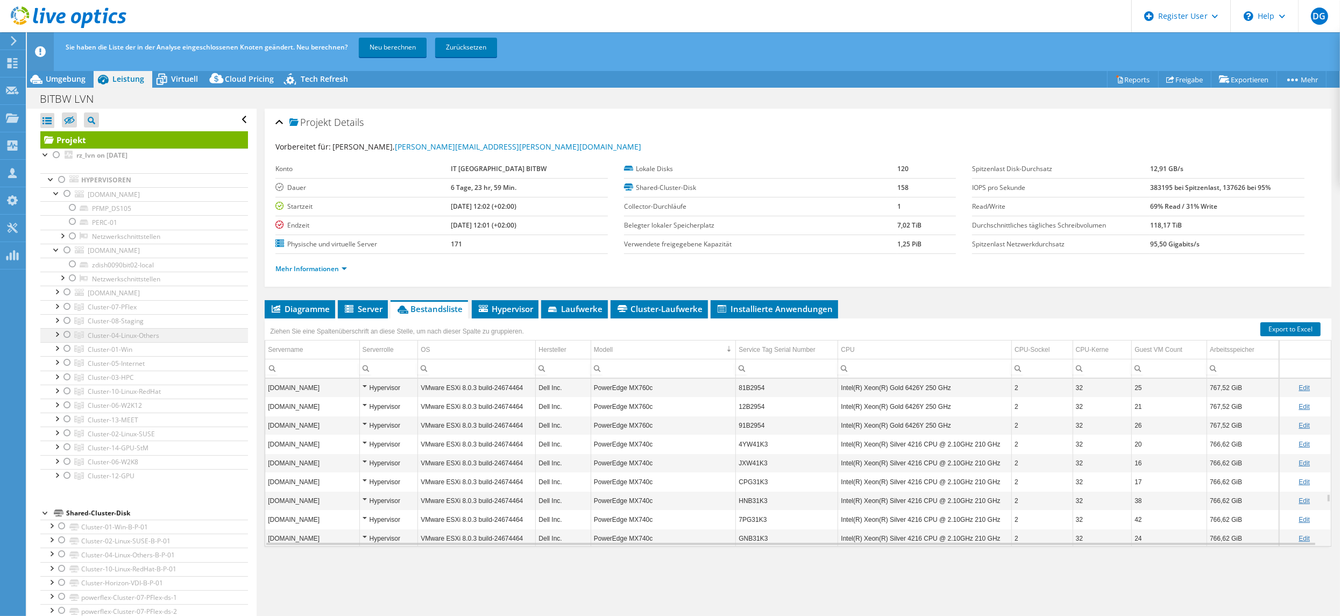
click at [65, 335] on div at bounding box center [67, 334] width 11 height 13
click at [389, 58] on div "Sie haben die Liste der in der Analyse eingeschlossenen Knoten geändert. Neu be…" at bounding box center [703, 47] width 1280 height 30
click at [391, 47] on link "Neu berechnen" at bounding box center [393, 47] width 68 height 19
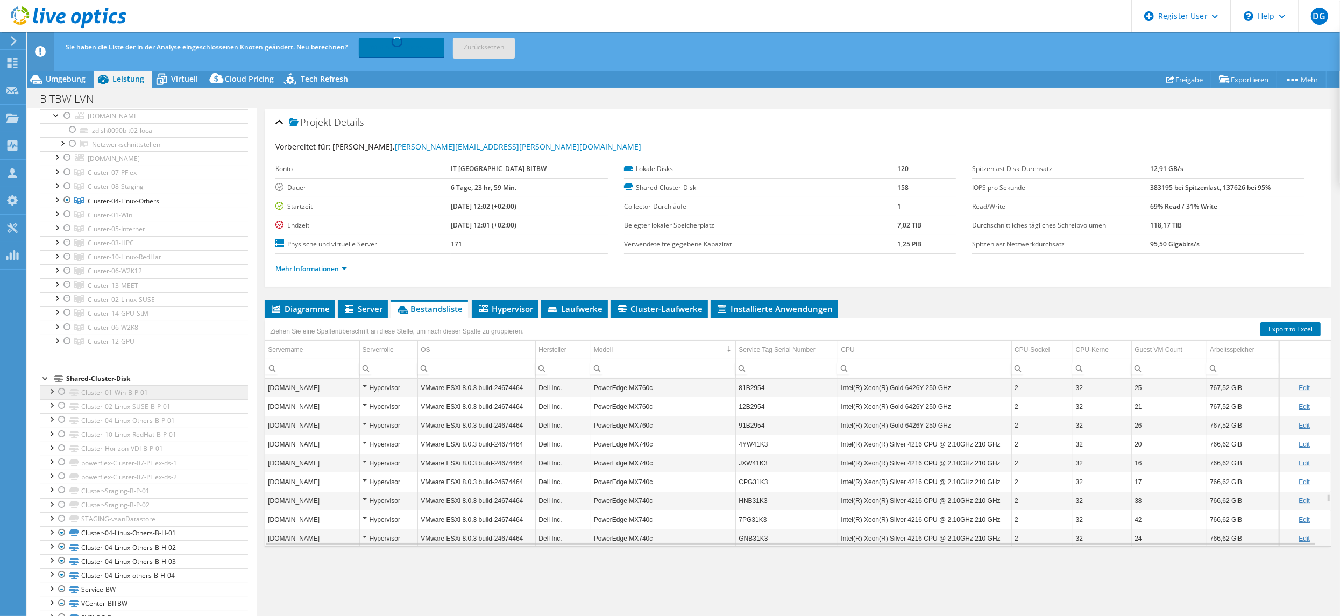
scroll to position [269, 0]
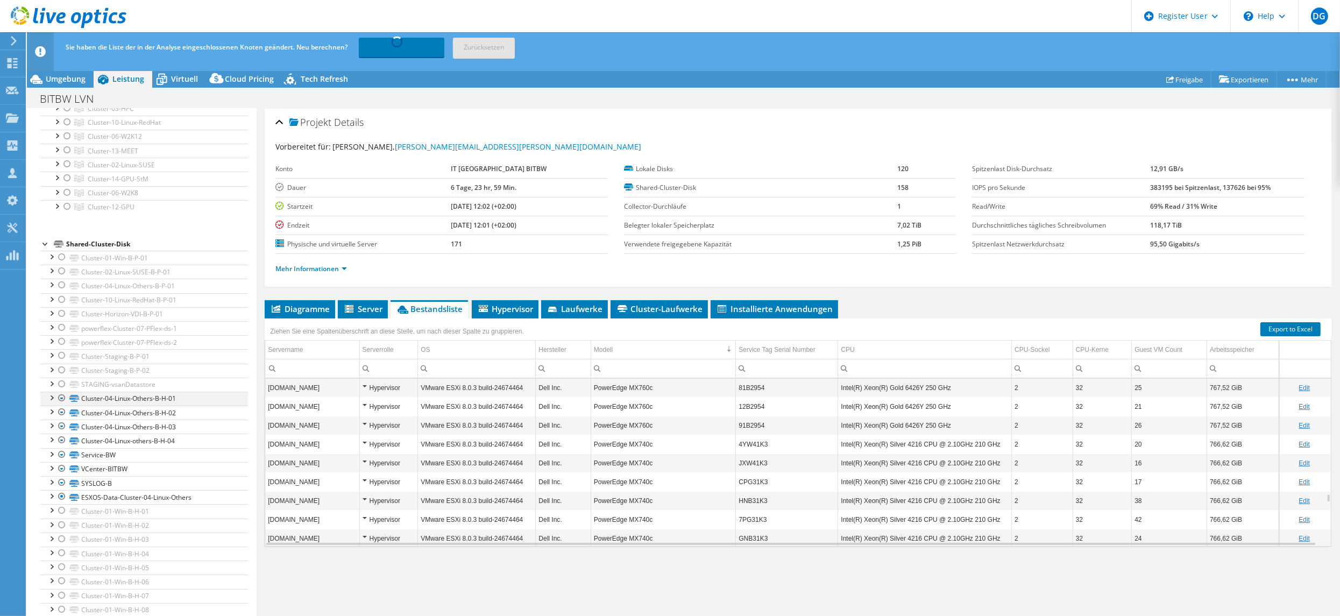
click at [46, 402] on div at bounding box center [51, 397] width 11 height 11
click at [47, 402] on div at bounding box center [51, 397] width 11 height 11
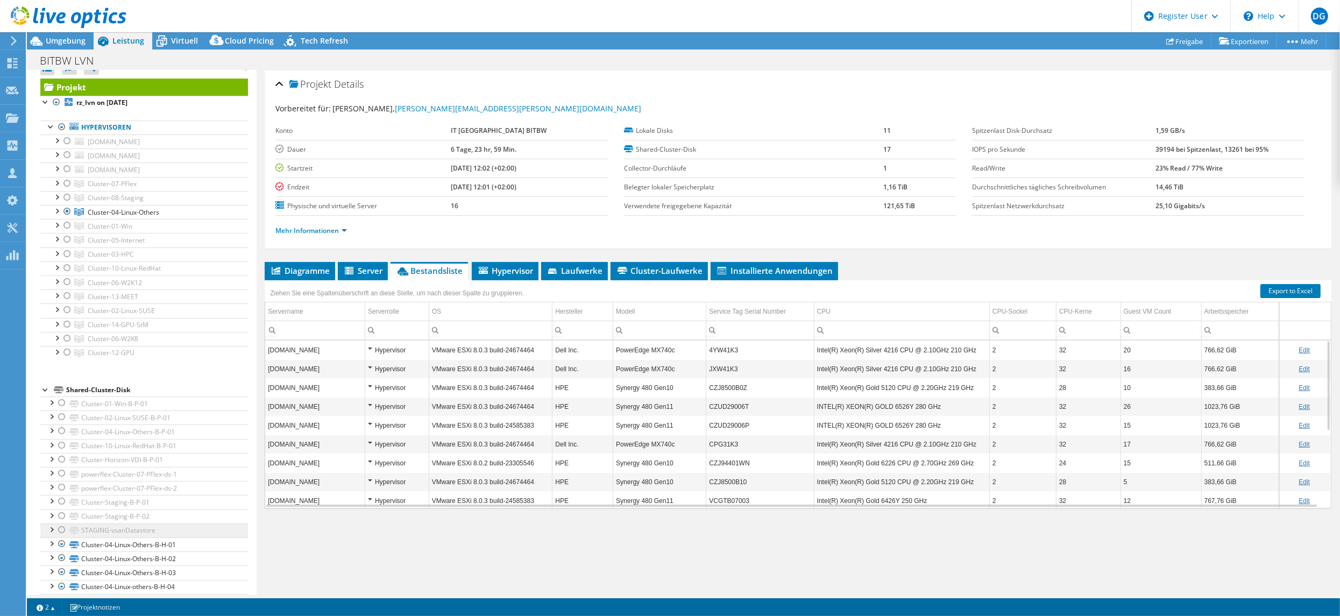
scroll to position [0, 0]
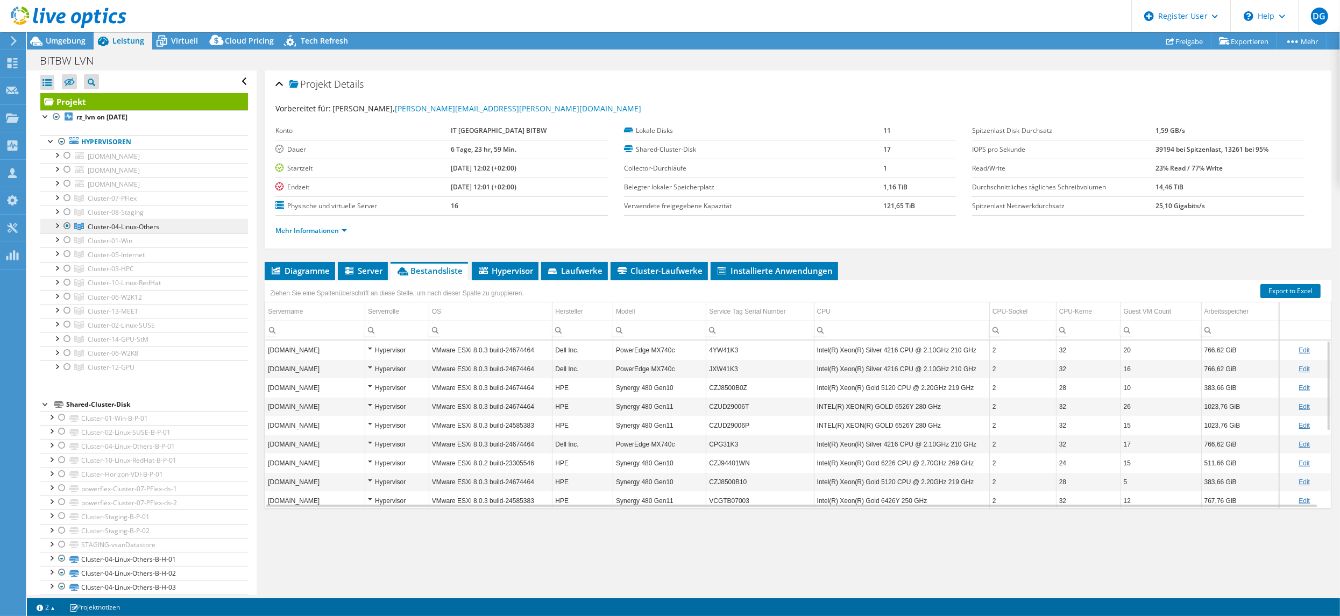
click at [58, 232] on link "Cluster-04-Linux-Others" at bounding box center [144, 226] width 208 height 14
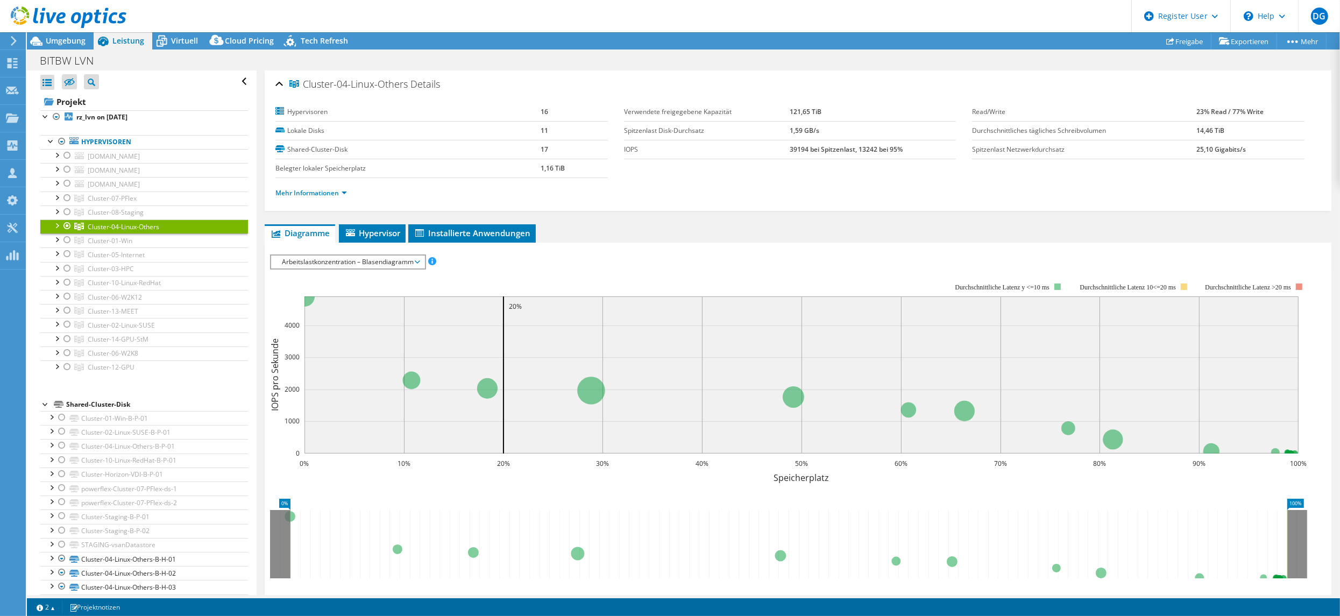
click at [53, 225] on div at bounding box center [56, 224] width 11 height 11
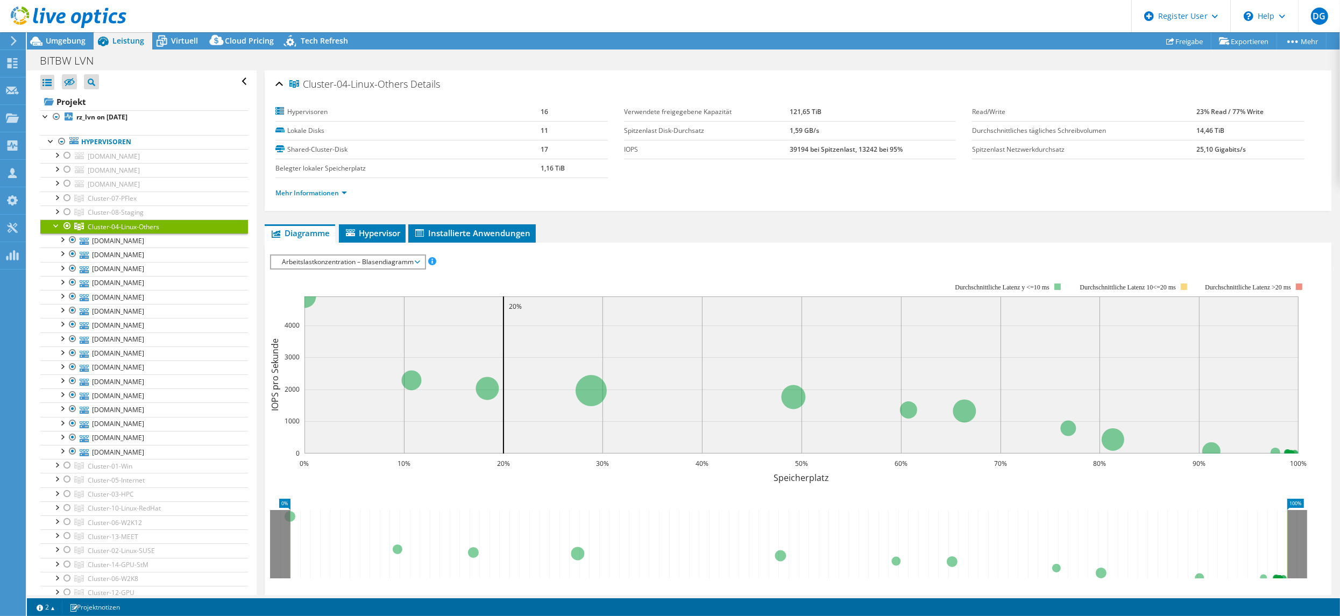
click at [53, 225] on div at bounding box center [56, 224] width 11 height 11
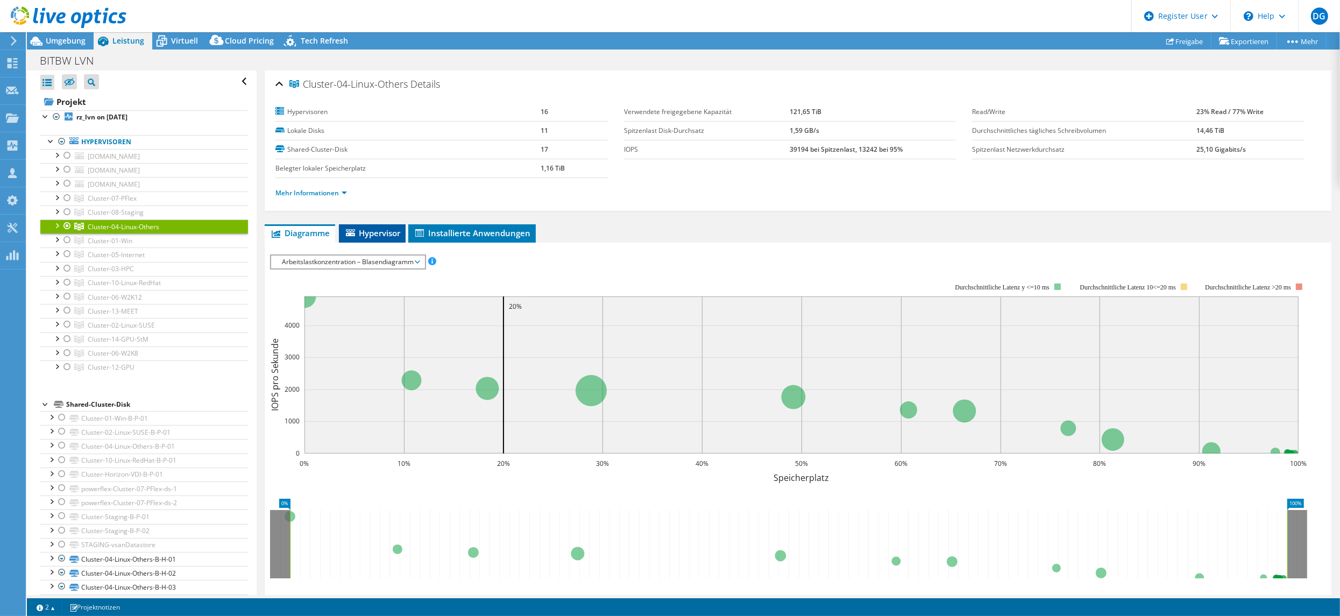
click at [372, 238] on li "Hypervisor" at bounding box center [372, 233] width 67 height 18
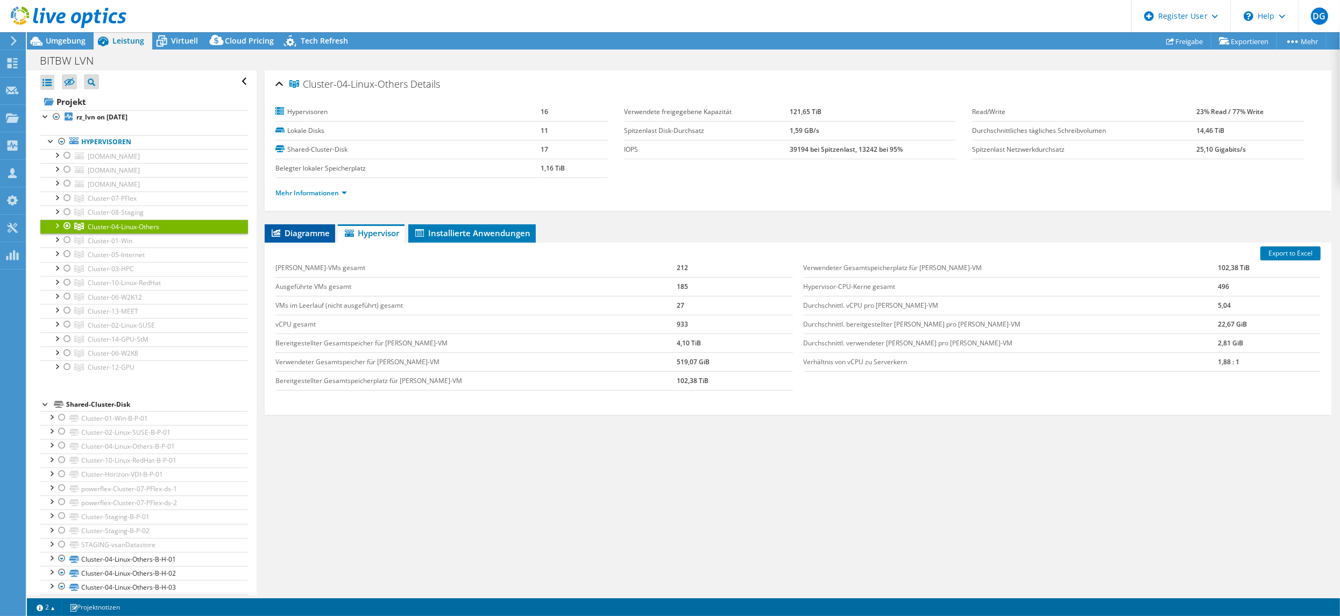
click at [297, 232] on span "Diagramme" at bounding box center [300, 232] width 60 height 11
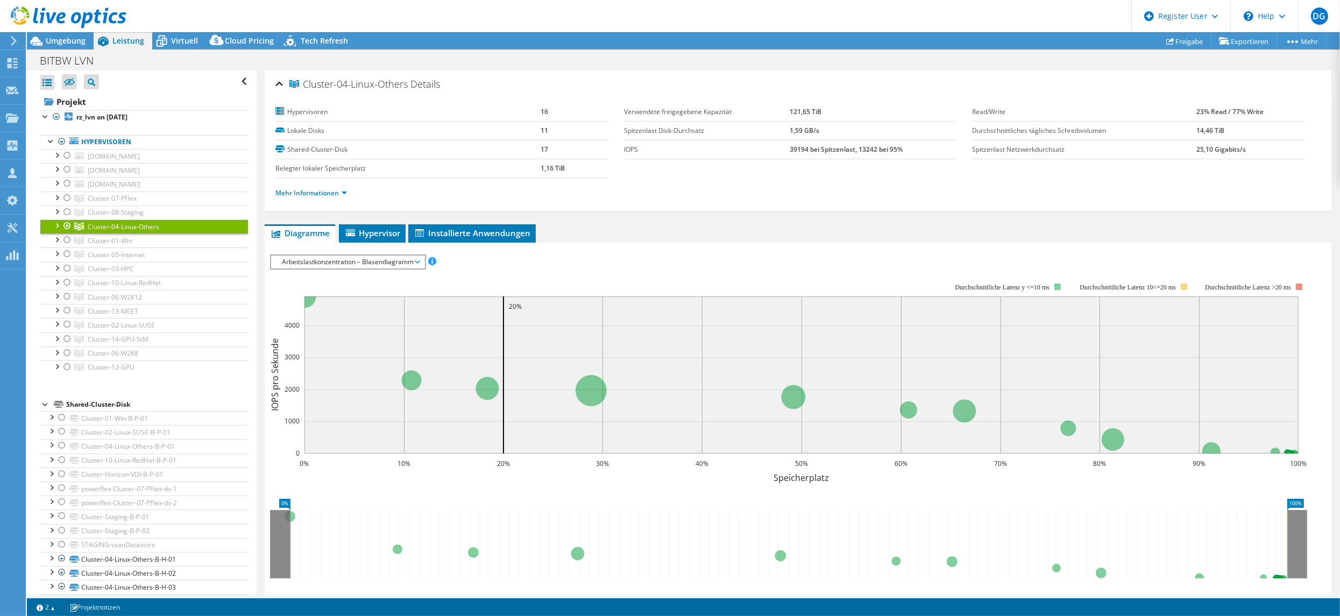
click at [399, 261] on span "Arbeitslastkonzentration – Blasendiagramm" at bounding box center [347, 261] width 143 height 13
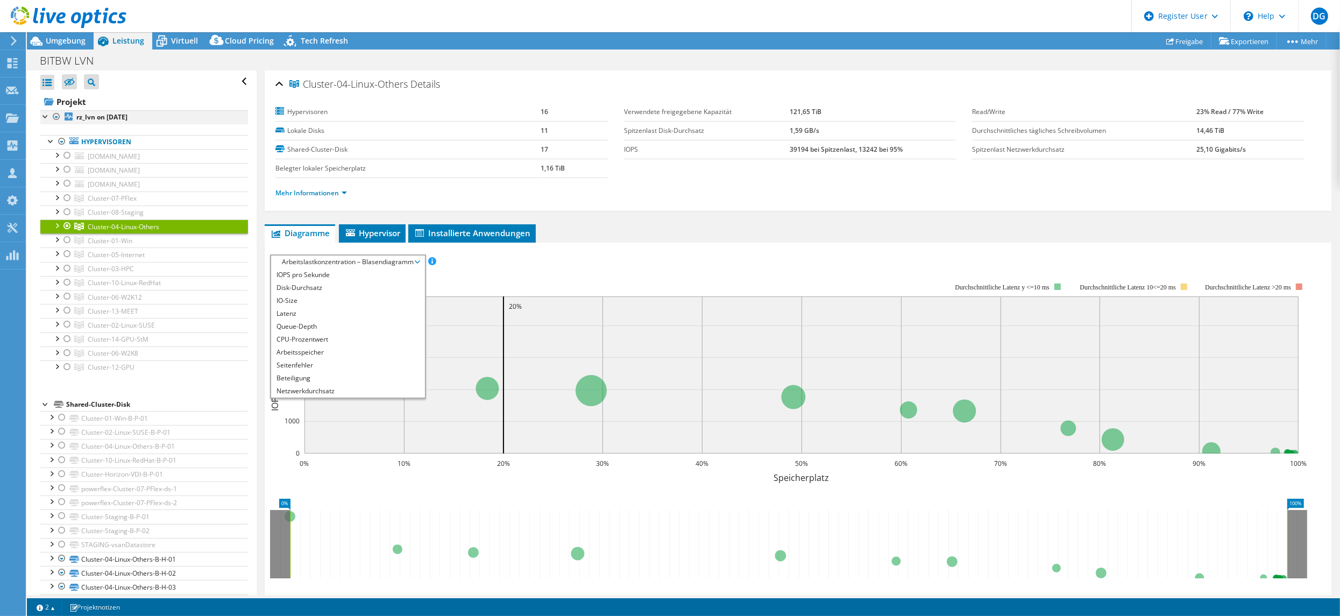
click at [57, 120] on div at bounding box center [56, 116] width 11 height 13
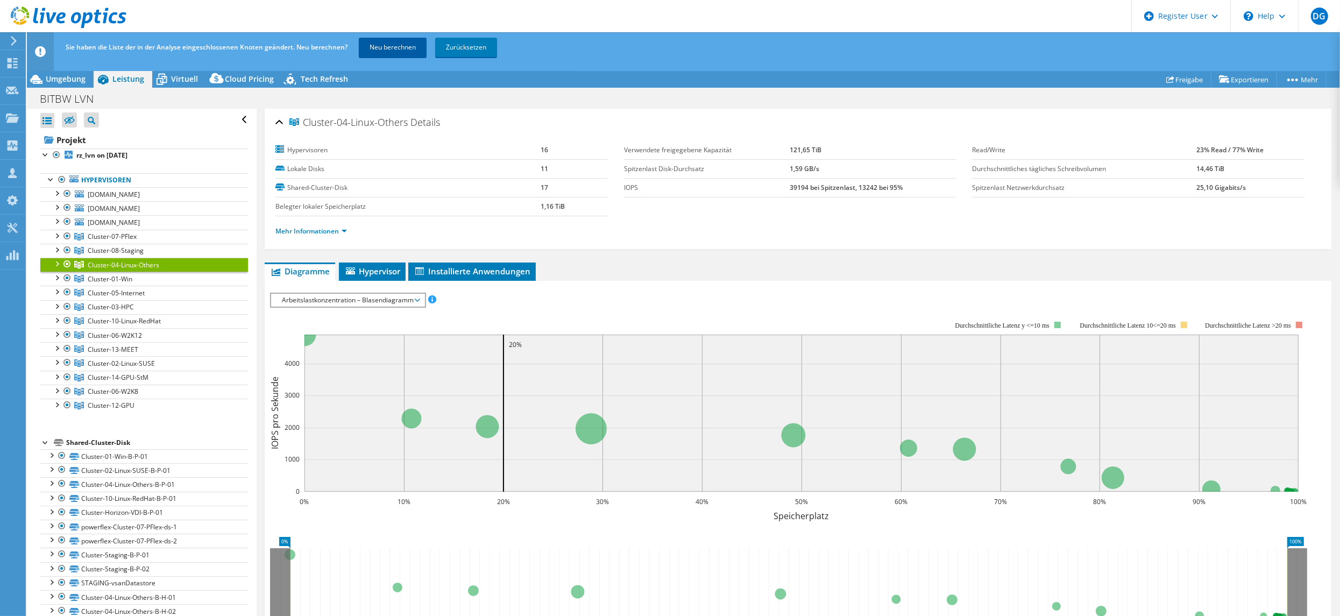
click at [370, 52] on link "Neu berechnen" at bounding box center [393, 47] width 68 height 19
click at [47, 445] on div at bounding box center [45, 441] width 11 height 11
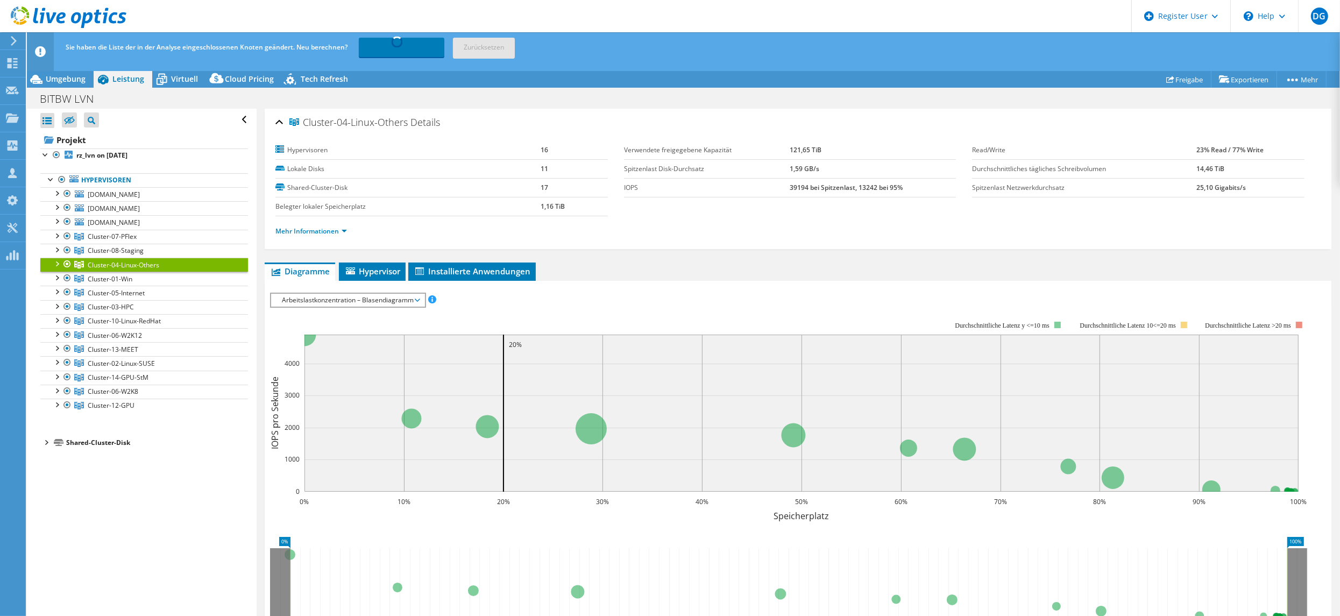
click at [45, 444] on div at bounding box center [45, 441] width 11 height 11
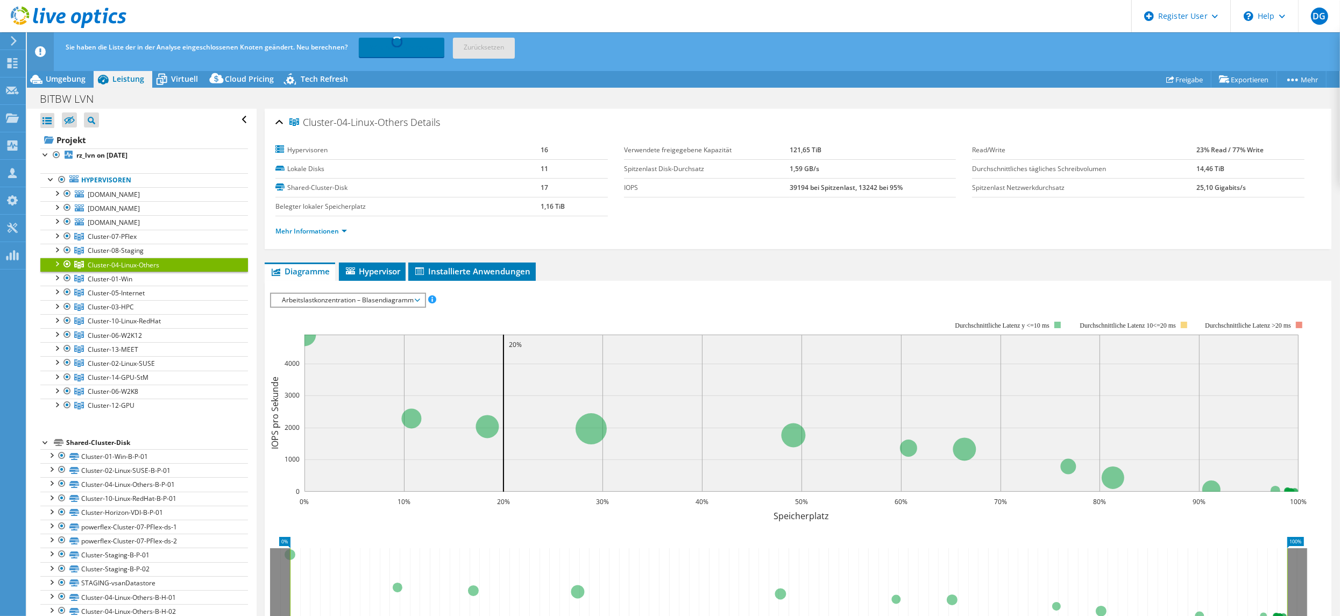
click at [528, 15] on header "DG Dell-Benutzer Daniel Giersemehl Daniel.Giersemehl@DELL.com Dell My Profile L…" at bounding box center [670, 16] width 1340 height 32
select select "USD"
